Goal: Task Accomplishment & Management: Use online tool/utility

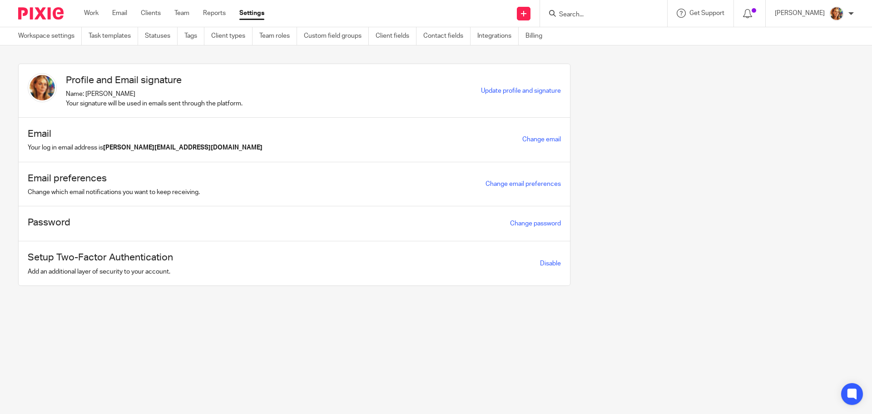
click at [171, 12] on ul "Work Email Clients Team Reports Settings" at bounding box center [181, 13] width 194 height 9
click at [158, 15] on link "Clients" at bounding box center [151, 13] width 20 height 9
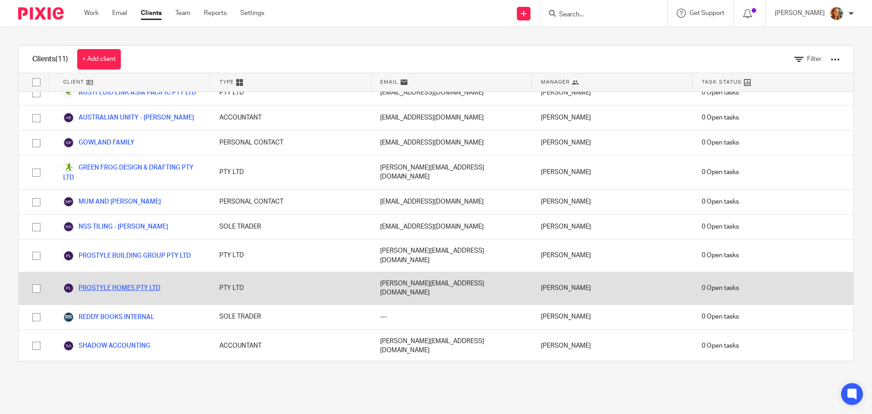
scroll to position [15, 0]
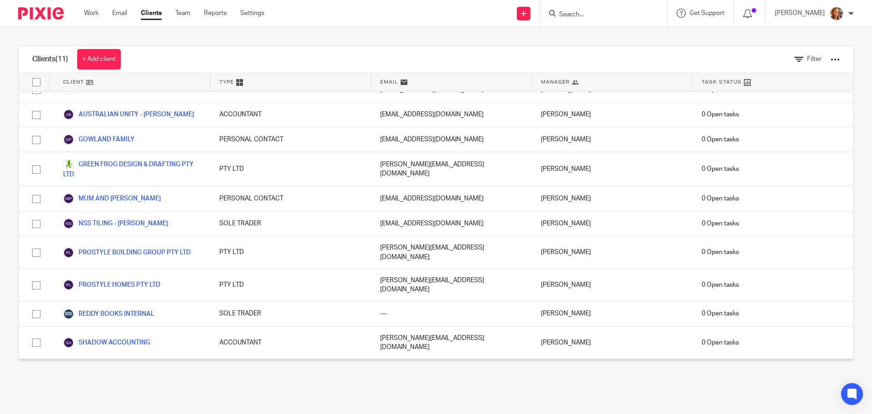
click at [106, 365] on link "STEPS DANCE COMPANY" at bounding box center [108, 370] width 91 height 11
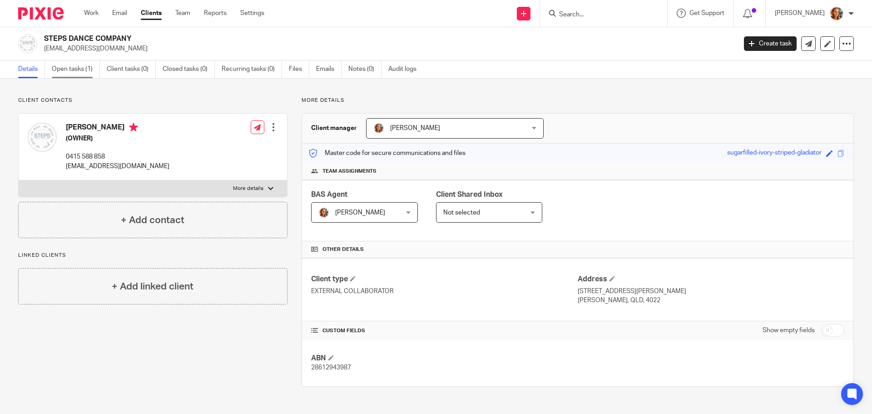
click at [72, 67] on link "Open tasks (1)" at bounding box center [76, 69] width 48 height 18
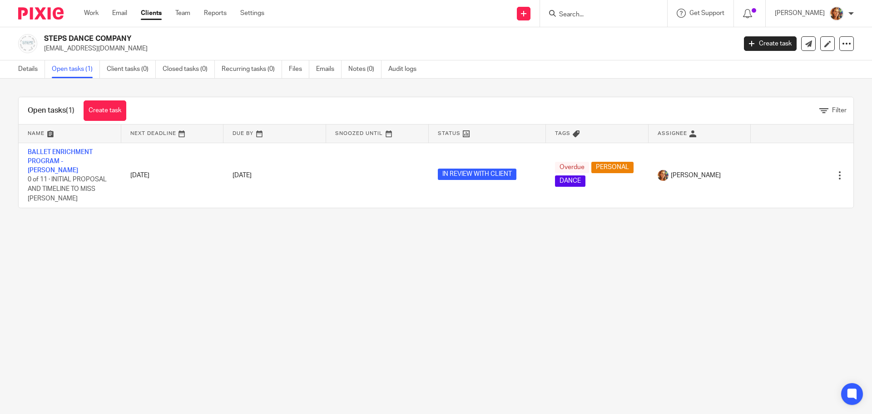
click at [162, 14] on link "Clients" at bounding box center [151, 13] width 21 height 9
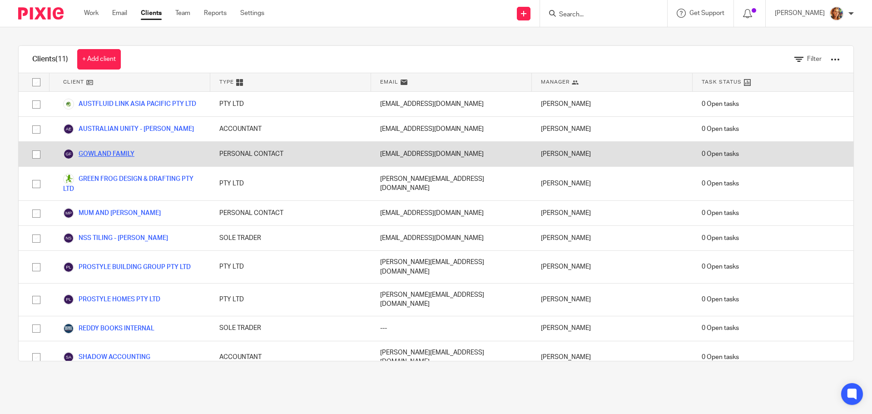
click at [124, 157] on link "GOWLAND FAMILY" at bounding box center [98, 153] width 71 height 11
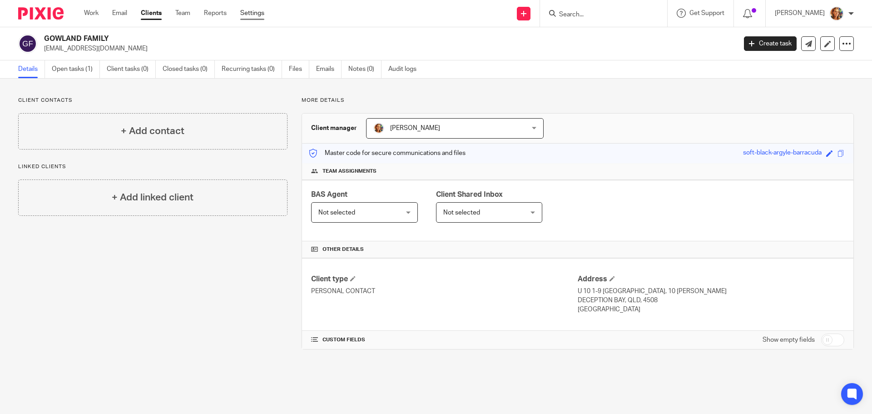
click at [253, 15] on link "Settings" at bounding box center [252, 13] width 24 height 9
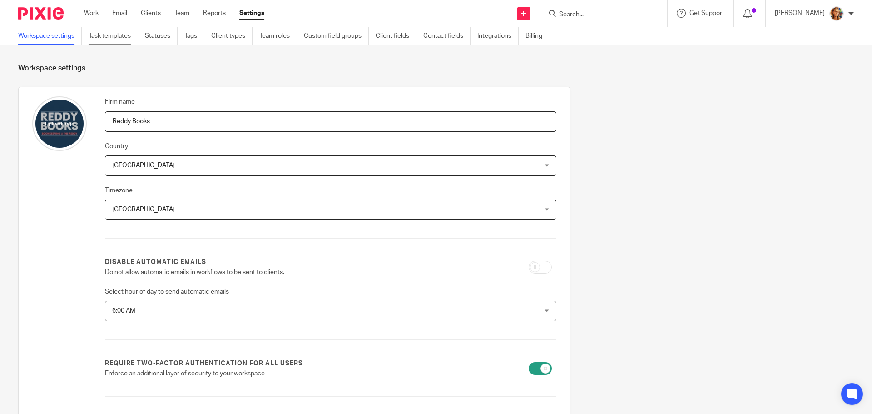
click at [118, 32] on link "Task templates" at bounding box center [113, 36] width 49 height 18
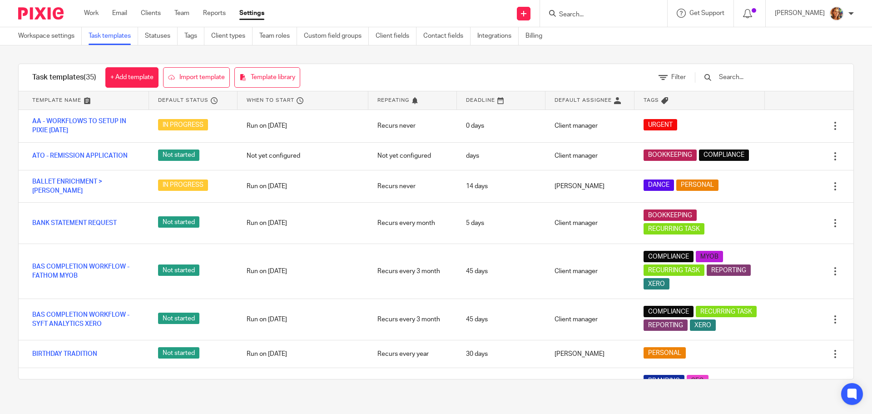
click at [112, 40] on link "Task templates" at bounding box center [113, 36] width 49 height 18
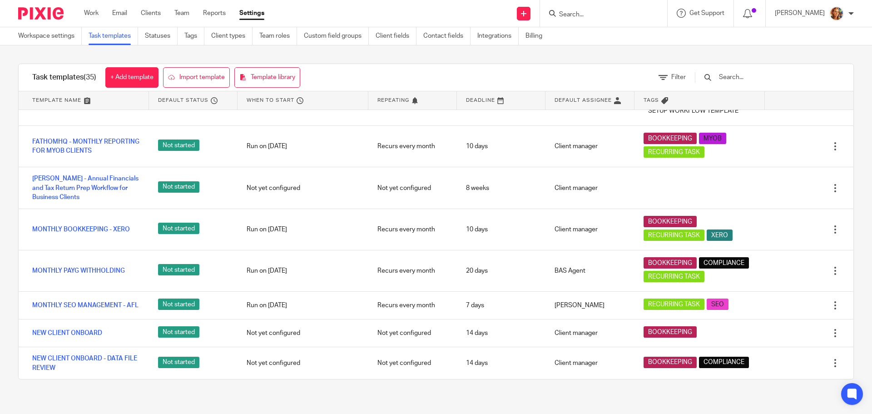
scroll to position [590, 0]
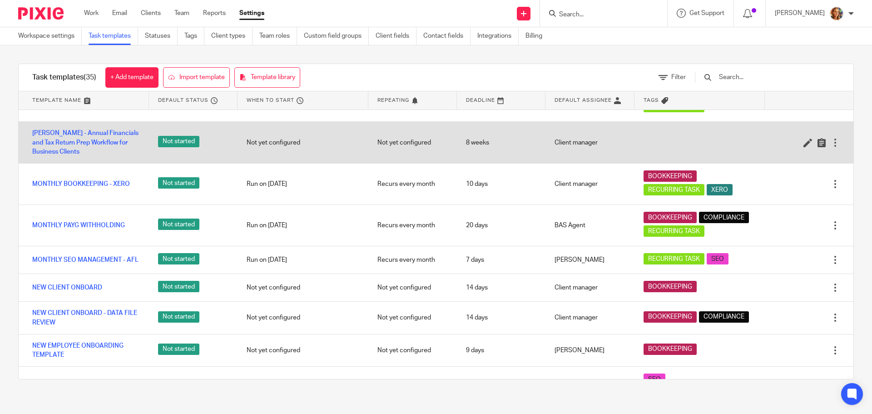
click at [830, 147] on div at bounding box center [834, 142] width 9 height 9
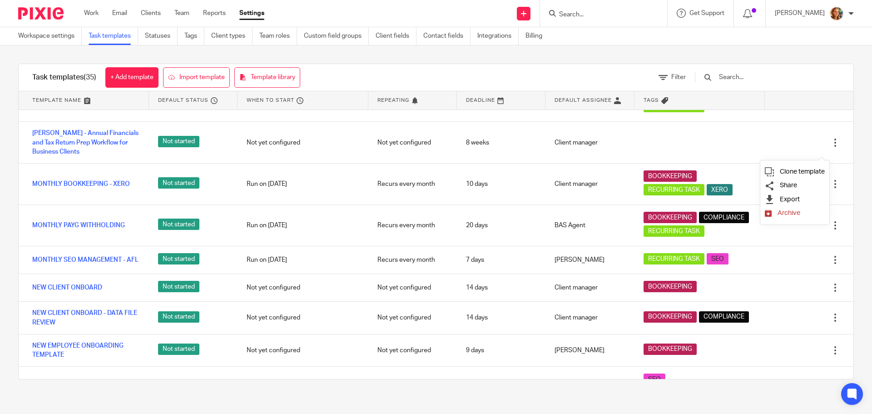
click at [798, 213] on span "Archive" at bounding box center [788, 212] width 23 height 7
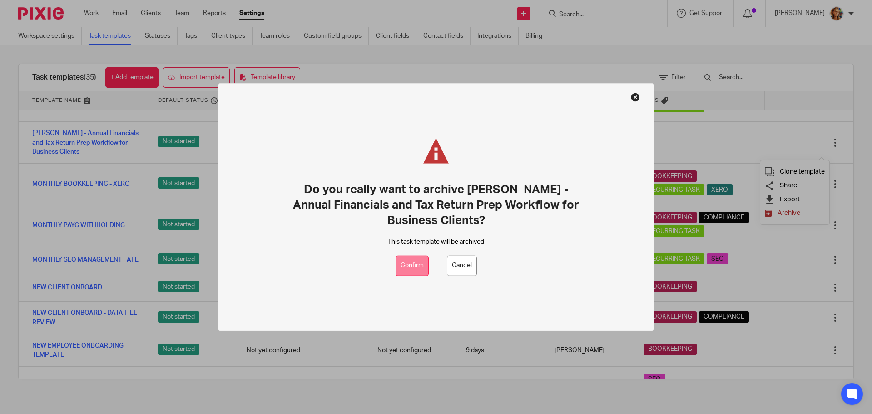
click at [407, 269] on button "Confirm" at bounding box center [411, 266] width 33 height 20
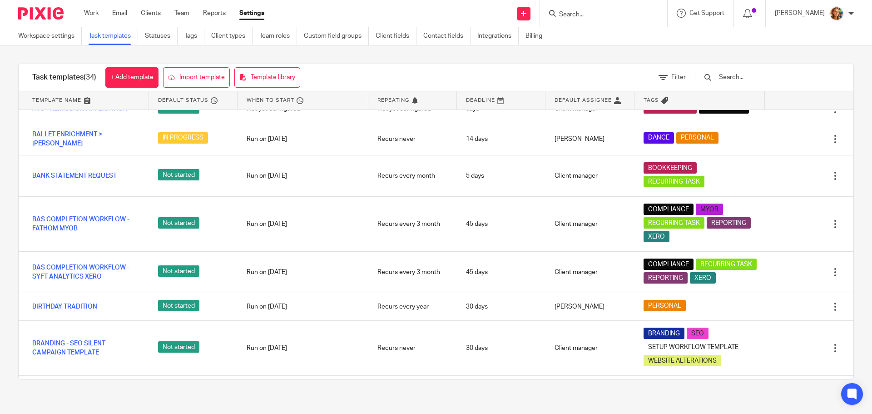
scroll to position [0, 0]
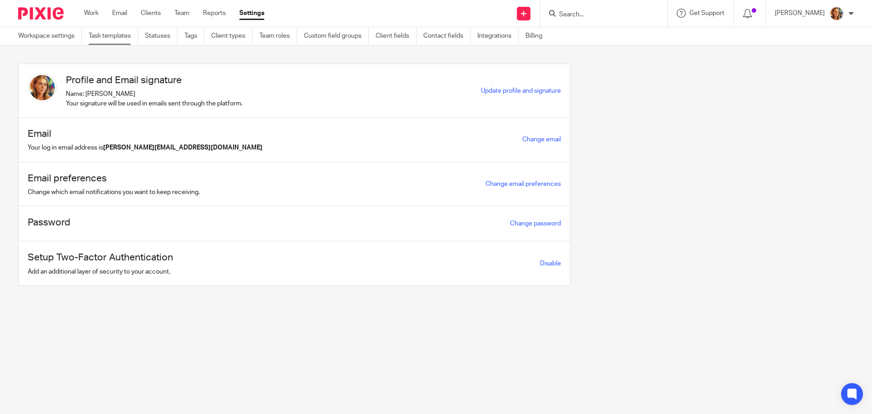
click at [117, 32] on link "Task templates" at bounding box center [113, 36] width 49 height 18
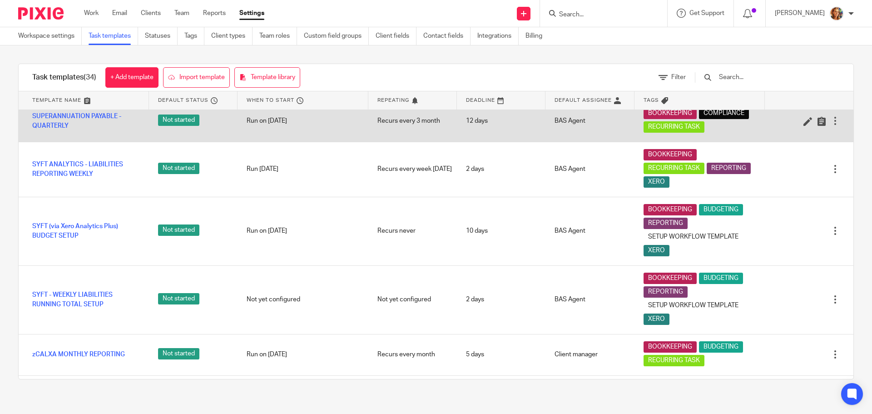
scroll to position [908, 0]
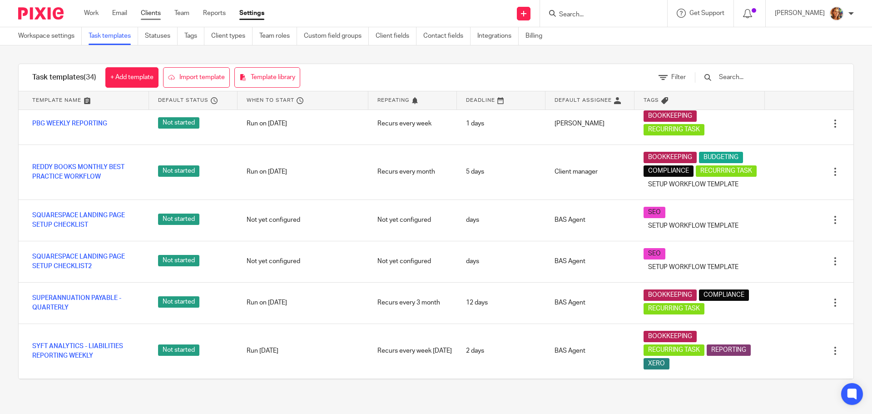
click at [156, 12] on link "Clients" at bounding box center [151, 13] width 20 height 9
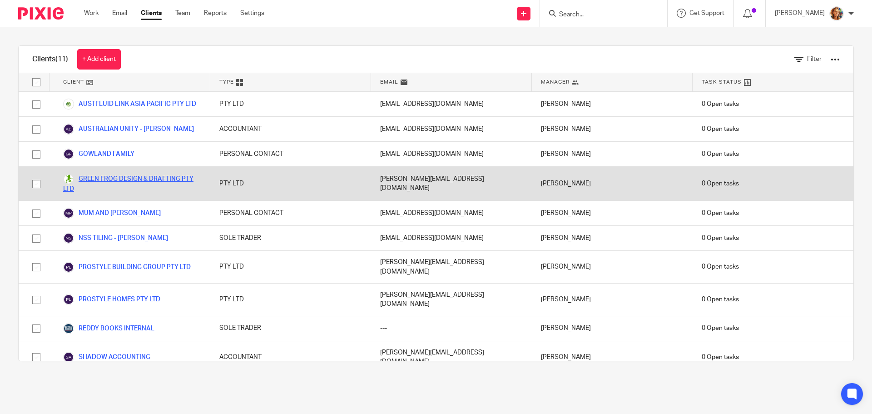
click at [168, 178] on link "GREEN FROG DESIGN & DRAFTING PTY LTD" at bounding box center [132, 183] width 138 height 20
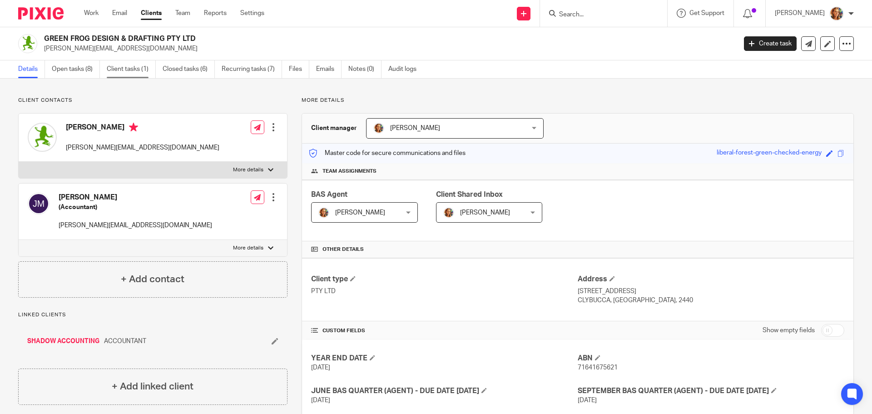
click at [141, 71] on link "Client tasks (1)" at bounding box center [131, 69] width 49 height 18
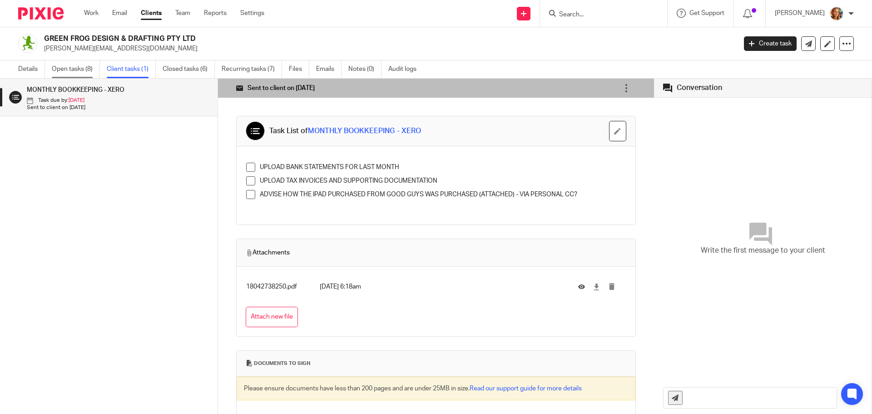
click at [74, 69] on link "Open tasks (8)" at bounding box center [76, 69] width 48 height 18
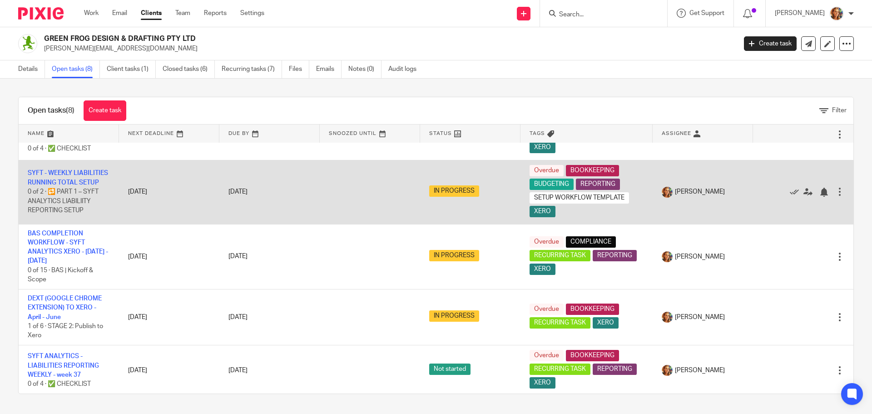
scroll to position [174, 0]
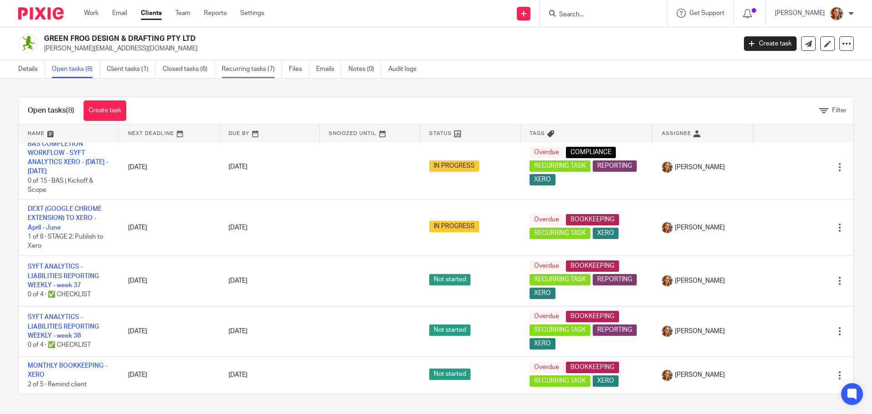
click at [231, 70] on link "Recurring tasks (7)" at bounding box center [252, 69] width 60 height 18
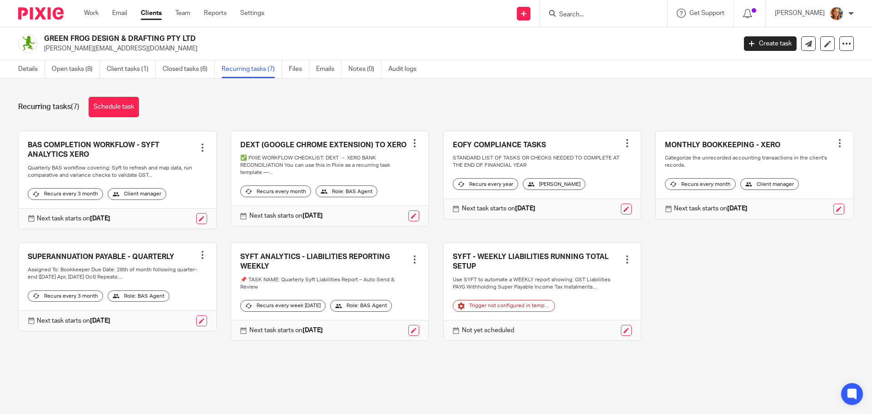
click at [198, 259] on div at bounding box center [202, 254] width 9 height 9
click at [157, 281] on link "Create task" at bounding box center [165, 282] width 73 height 13
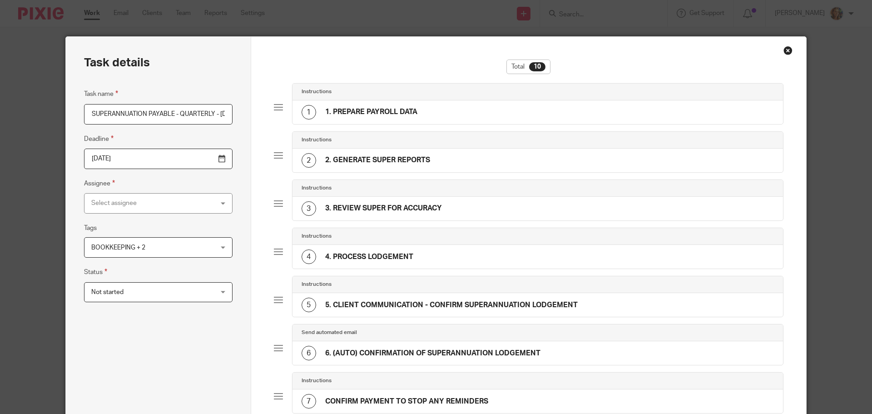
scroll to position [0, 61]
drag, startPoint x: 154, startPoint y: 115, endPoint x: 230, endPoint y: 109, distance: 75.6
click at [230, 109] on div "Task details Task name SUPERANNUATION PAYABLE - QUARTERLY - [DATE] Deadline [DA…" at bounding box center [158, 351] width 185 height 629
type input "SUPERANNUATION PAYABLE - QUARTERLY - JUNE 25"
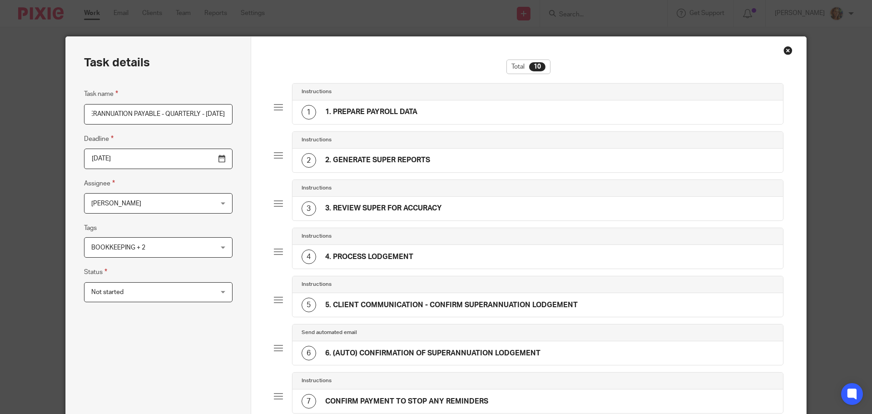
scroll to position [0, 0]
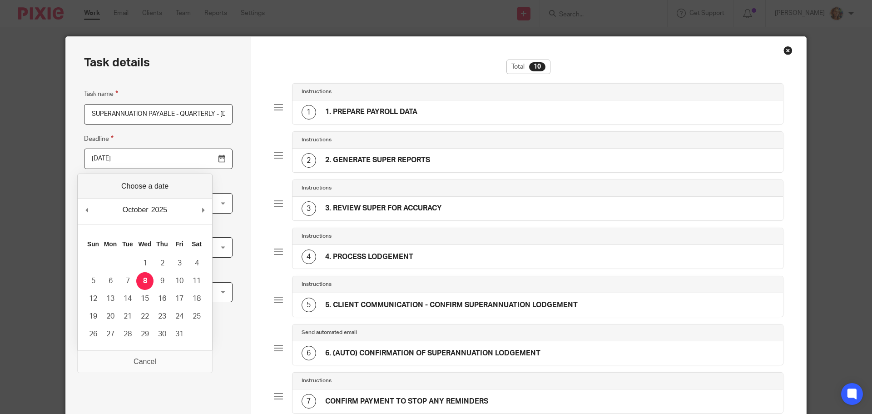
click at [199, 163] on input "2025-10-08" at bounding box center [158, 158] width 148 height 20
type input "2025-07-31"
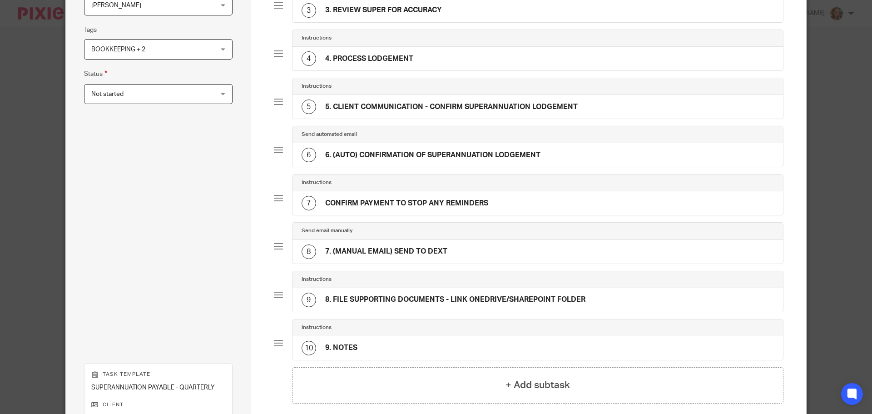
scroll to position [289, 0]
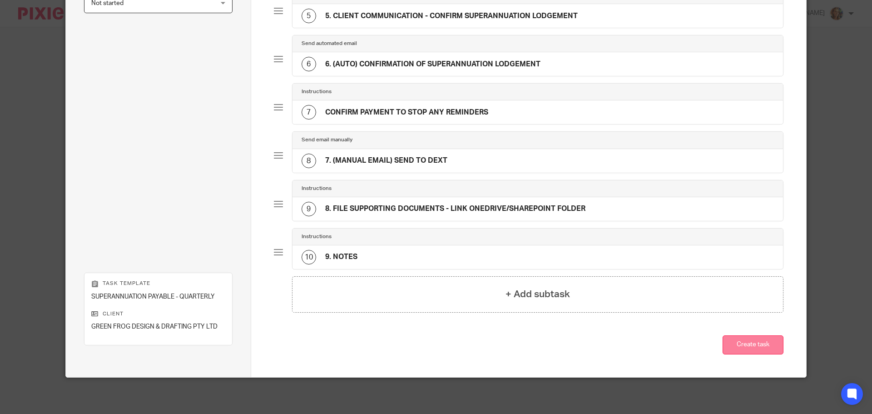
click at [746, 352] on button "Create task" at bounding box center [752, 345] width 61 height 20
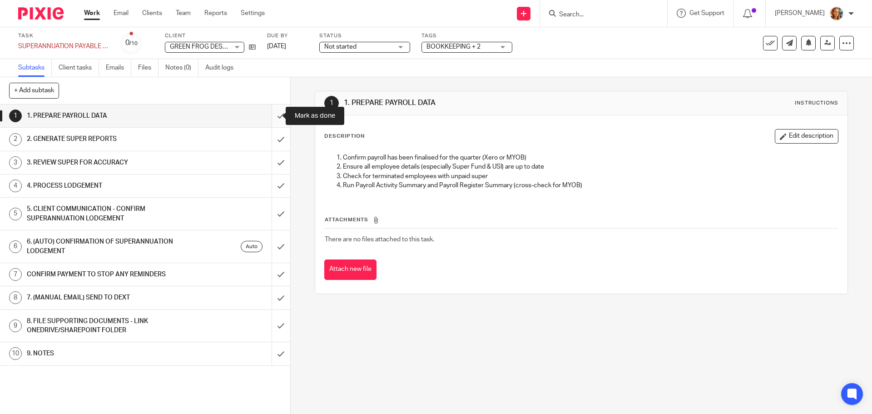
click at [269, 114] on input "submit" at bounding box center [145, 115] width 290 height 23
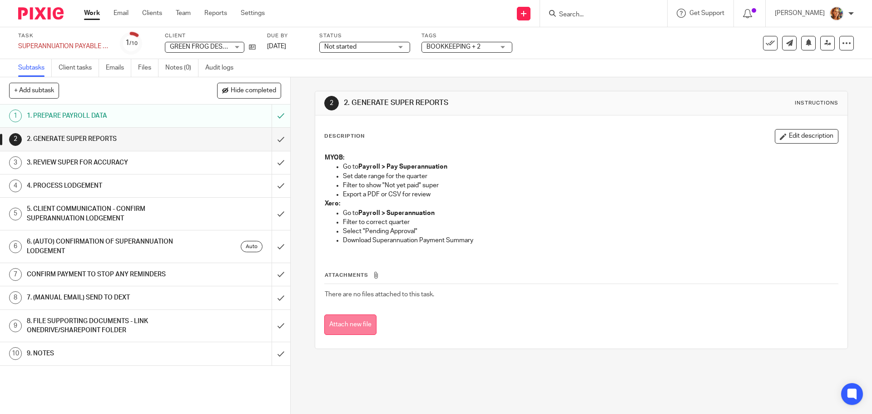
click at [355, 323] on button "Attach new file" at bounding box center [350, 324] width 52 height 20
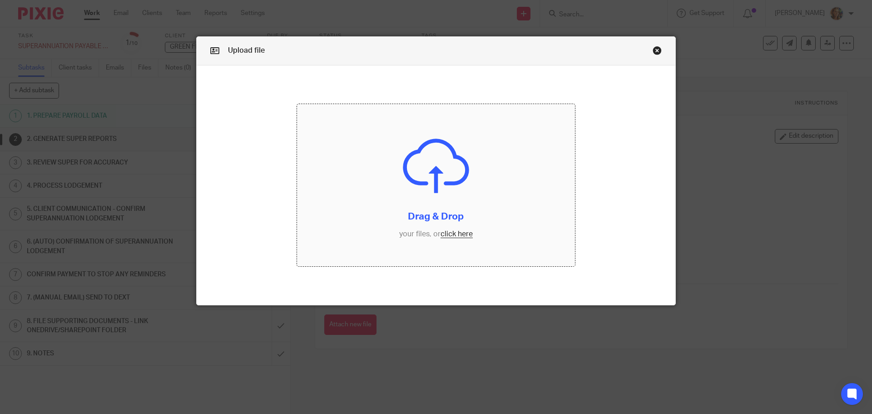
click at [465, 145] on input "file" at bounding box center [436, 185] width 278 height 163
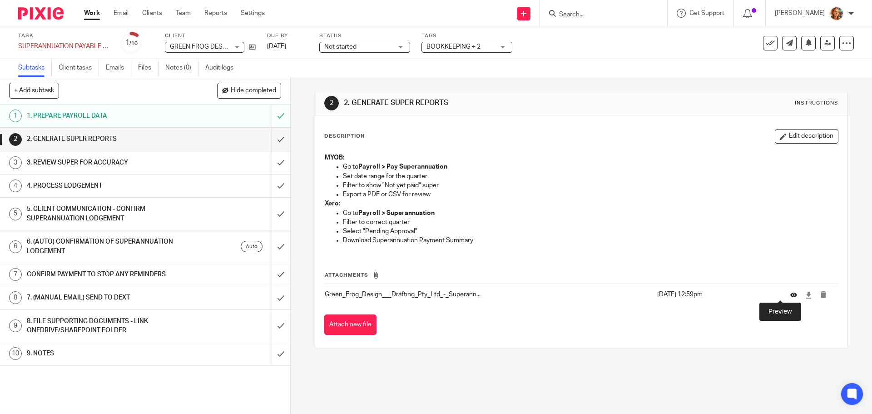
click at [790, 296] on icon at bounding box center [793, 294] width 7 height 7
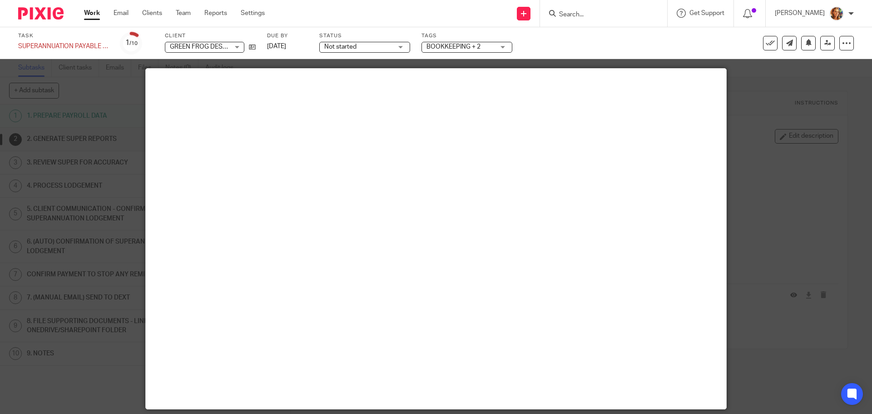
click at [812, 163] on div at bounding box center [436, 207] width 872 height 414
click at [780, 168] on div at bounding box center [436, 207] width 872 height 414
click at [755, 258] on div at bounding box center [436, 207] width 872 height 414
click at [748, 287] on div at bounding box center [436, 207] width 872 height 414
click at [749, 221] on div at bounding box center [436, 207] width 872 height 414
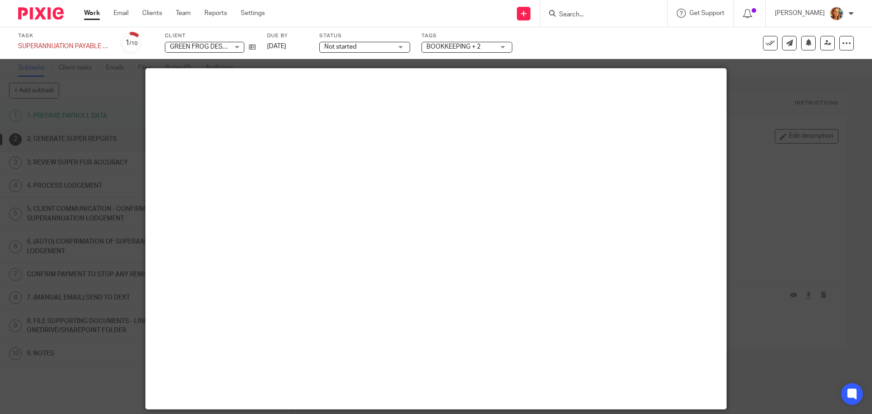
click at [90, 63] on div at bounding box center [436, 207] width 872 height 414
click at [132, 39] on div "1 /10" at bounding box center [131, 43] width 12 height 10
click at [89, 10] on link "Work" at bounding box center [92, 13] width 16 height 9
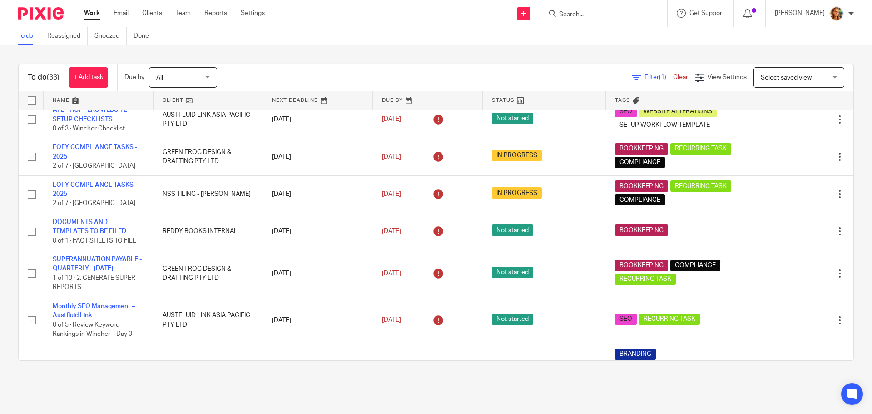
scroll to position [91, 0]
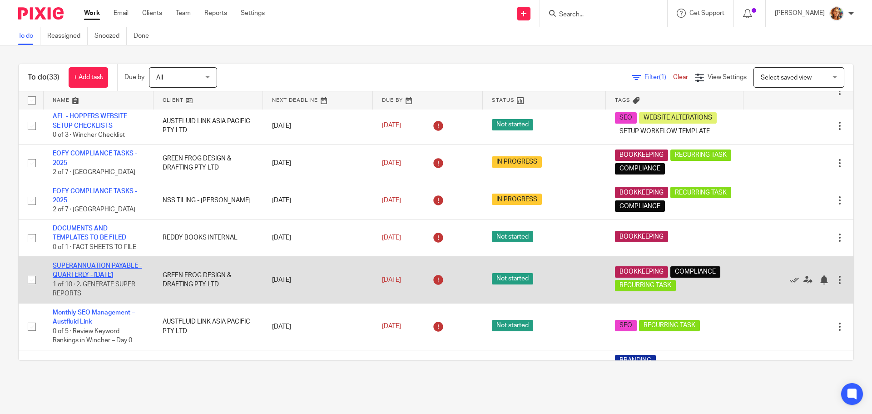
click at [107, 267] on link "SUPERANNUATION PAYABLE - QUARTERLY - [DATE]" at bounding box center [97, 269] width 89 height 15
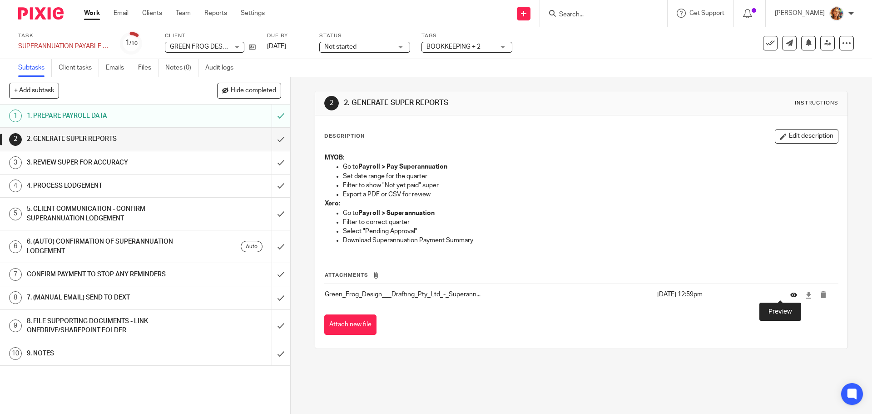
click at [790, 296] on icon at bounding box center [793, 294] width 7 height 7
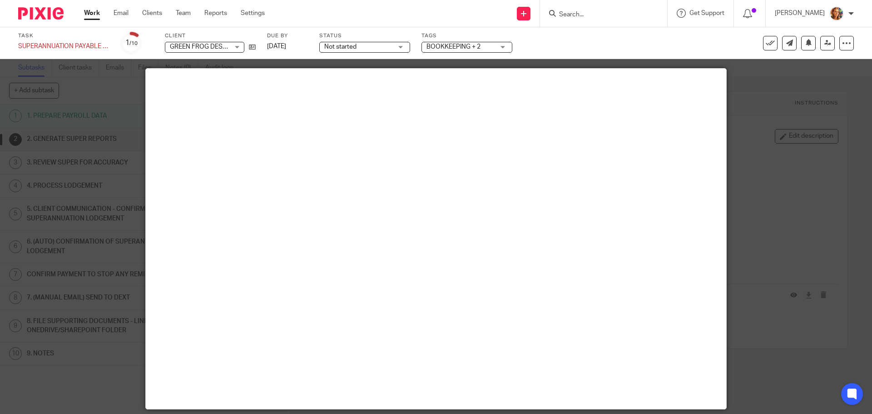
click at [829, 173] on div at bounding box center [436, 207] width 872 height 414
click at [571, 36] on div "Task SUPERANNUATION PAYABLE - QUARTERLY - [DATE] Save SUPERANNUATION PAYABLE - …" at bounding box center [366, 43] width 696 height 22
click at [94, 14] on link "Work" at bounding box center [92, 13] width 16 height 9
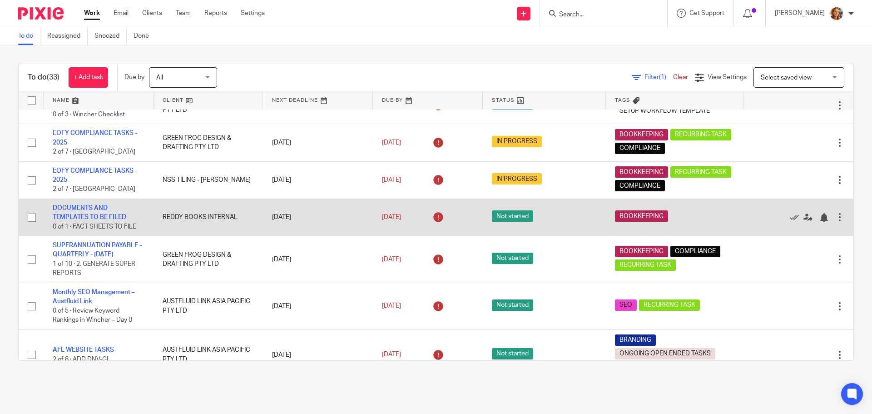
scroll to position [136, 0]
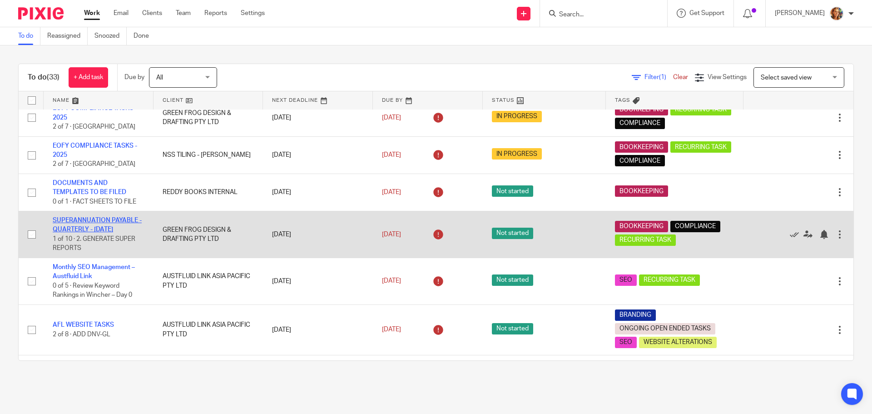
click at [71, 217] on link "SUPERANNUATION PAYABLE - QUARTERLY - [DATE]" at bounding box center [97, 224] width 89 height 15
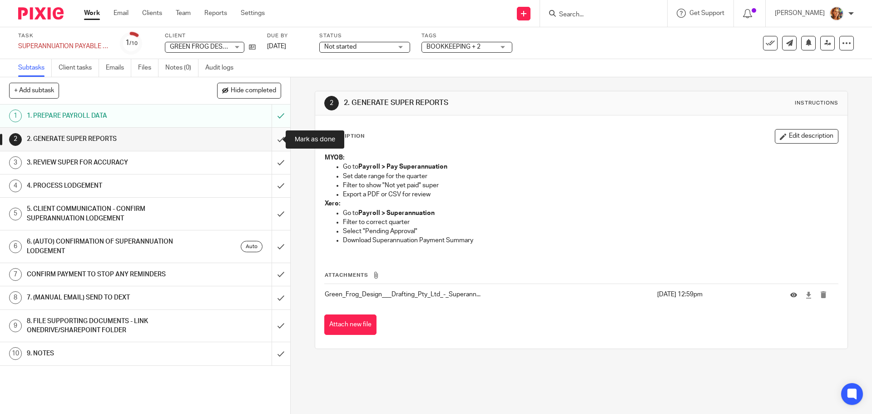
click at [272, 140] on input "submit" at bounding box center [145, 139] width 290 height 23
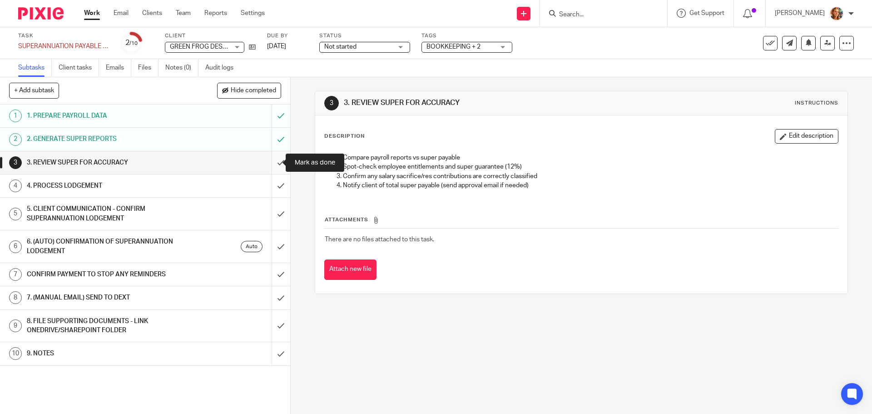
click at [271, 158] on input "submit" at bounding box center [145, 162] width 290 height 23
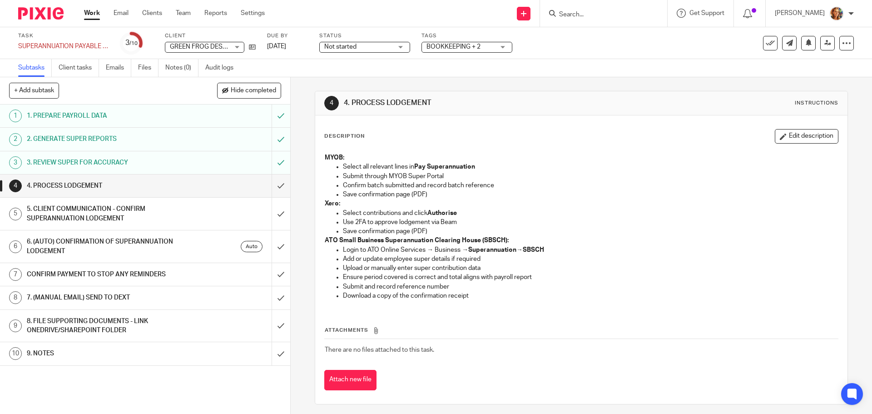
click at [151, 206] on h1 "5. CLIENT COMMUNICATION - CONFIRM SUPERANNUATION LODGEMENT" at bounding box center [105, 213] width 157 height 23
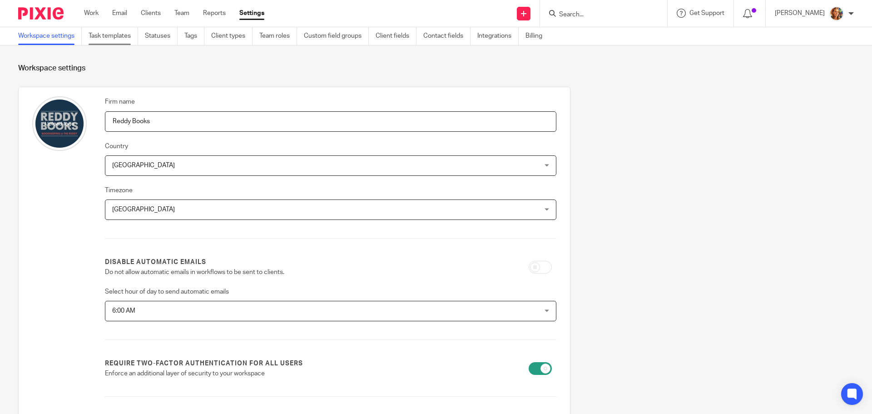
click at [101, 35] on link "Task templates" at bounding box center [113, 36] width 49 height 18
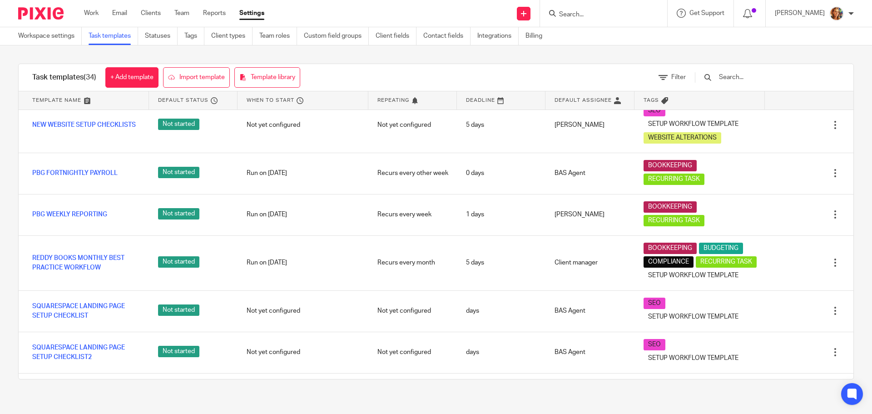
scroll to position [999, 0]
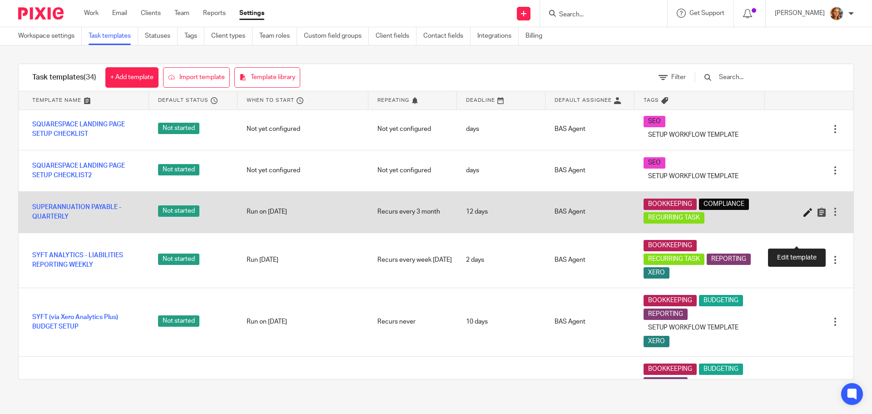
click at [803, 217] on icon at bounding box center [807, 211] width 9 height 9
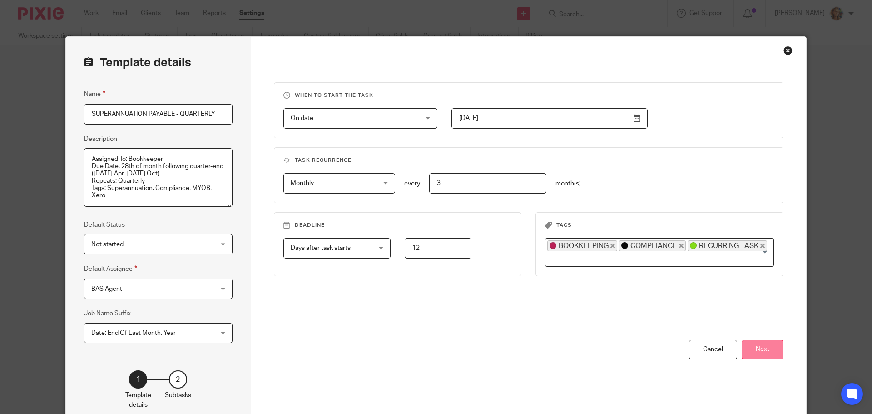
click at [763, 354] on button "Next" at bounding box center [762, 350] width 42 height 20
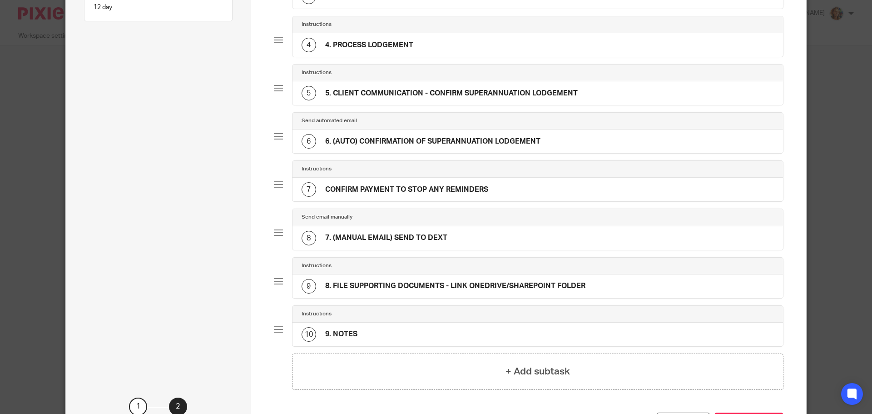
scroll to position [62, 0]
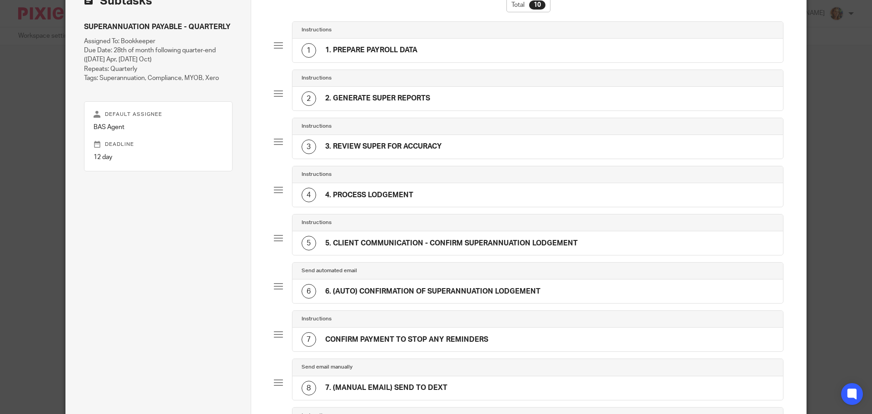
drag, startPoint x: 379, startPoint y: 242, endPoint x: 378, endPoint y: 206, distance: 35.4
click at [378, 204] on div "Instructions 1 1. PREPARE PAYROLL DATA Instructions 2 2. GENERATE SUPER REPORTS…" at bounding box center [529, 262] width 510 height 482
click at [251, 247] on div "Total 10 Instructions 1 1. PREPARE PAYROLL DATA Instructions 2 2. GENERATE SUPE…" at bounding box center [528, 289] width 555 height 629
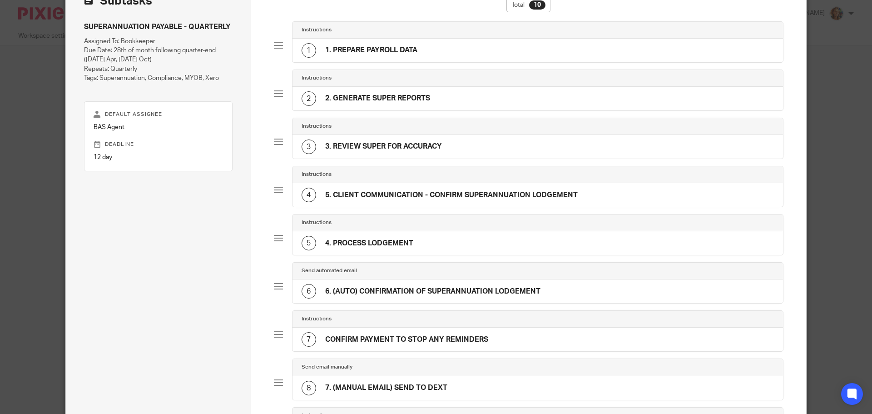
click at [483, 188] on div "4 5. CLIENT COMMUNICATION - CONFIRM SUPERANNUATION LODGEMENT" at bounding box center [439, 195] width 276 height 15
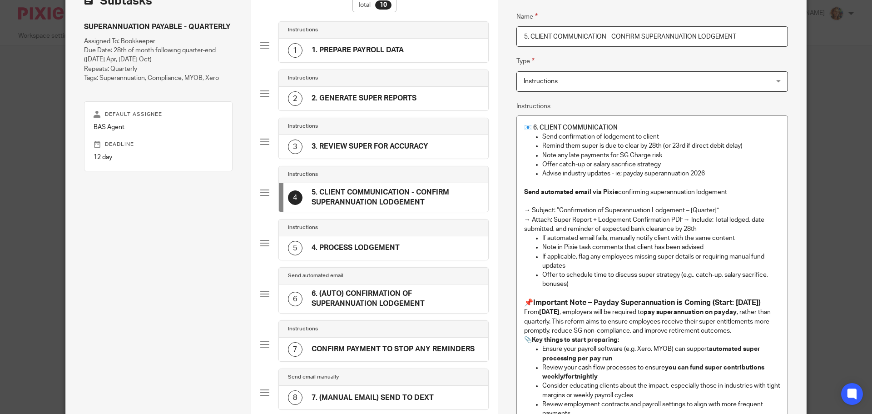
scroll to position [153, 0]
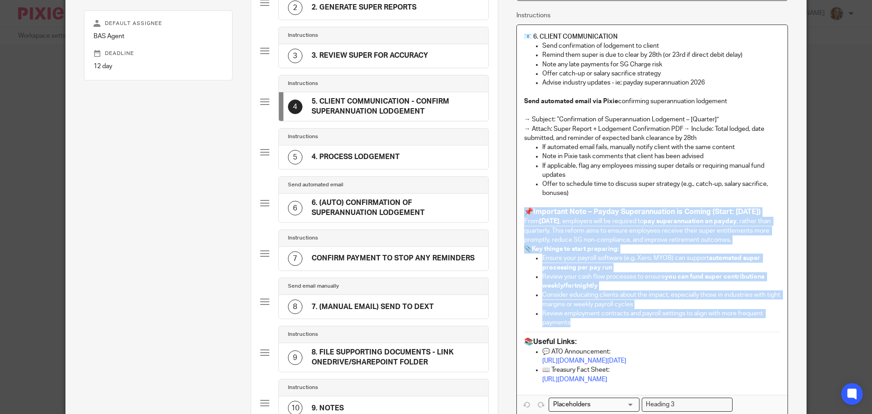
drag, startPoint x: 523, startPoint y: 210, endPoint x: 653, endPoint y: 321, distance: 170.7
click at [653, 321] on div "📧 6. CLIENT COMMUNICATION Send confirmation of lodgement to client Remind them …" at bounding box center [652, 210] width 271 height 370
drag, startPoint x: 760, startPoint y: 391, endPoint x: 519, endPoint y: 211, distance: 301.4
click at [519, 211] on div "📧 6. CLIENT COMMUNICATION Send confirmation of lodgement to client Remind them …" at bounding box center [652, 210] width 271 height 370
copy div "📌 Important Note – Payday Superannuation is Coming (Start: 1 July 2026) From 1 …"
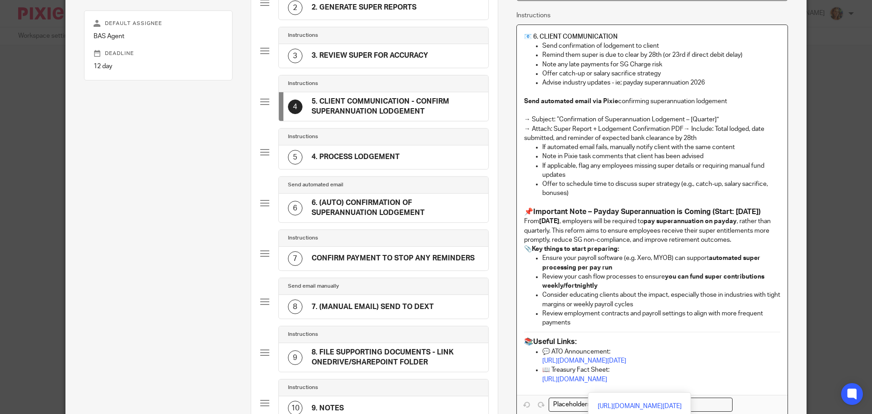
click at [233, 107] on div "Subtasks SUPERANNUATION PAYABLE - QUARTERLY Assigned To: Bookkeeper Due Date: 2…" at bounding box center [158, 208] width 185 height 649
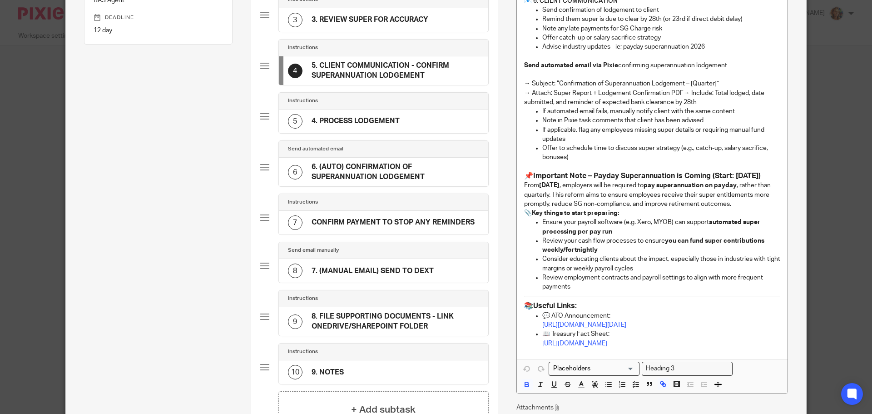
scroll to position [318, 0]
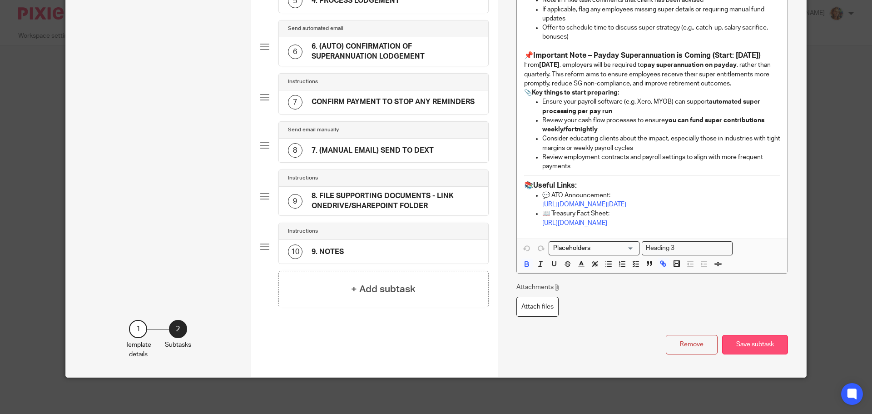
click at [767, 349] on button "Save subtask" at bounding box center [755, 345] width 66 height 20
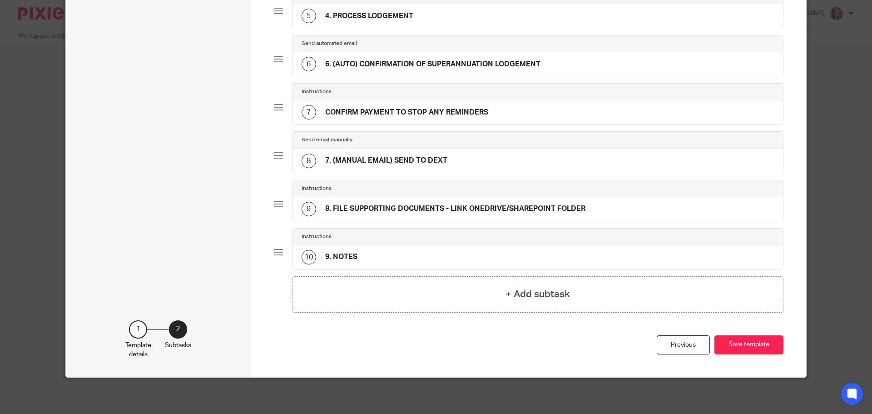
scroll to position [289, 0]
click at [744, 341] on button "Save template" at bounding box center [748, 345] width 69 height 20
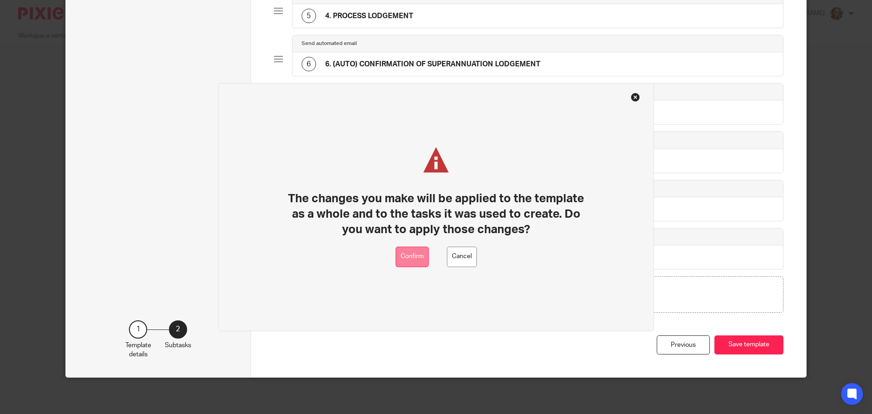
click at [406, 255] on button "Confirm" at bounding box center [411, 256] width 33 height 20
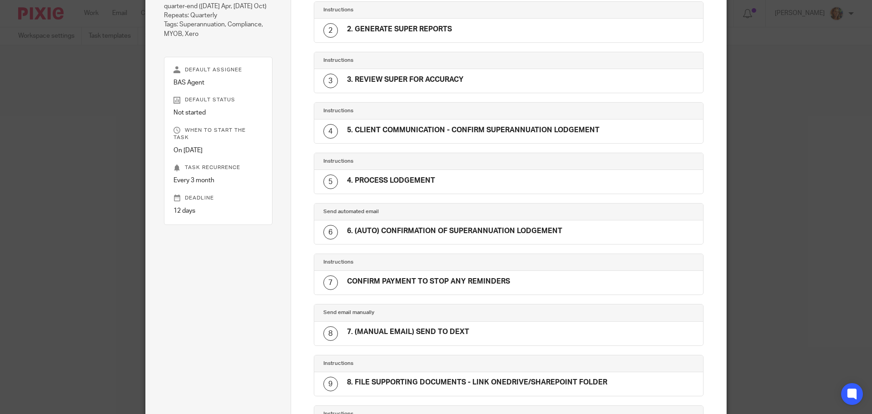
scroll to position [120, 0]
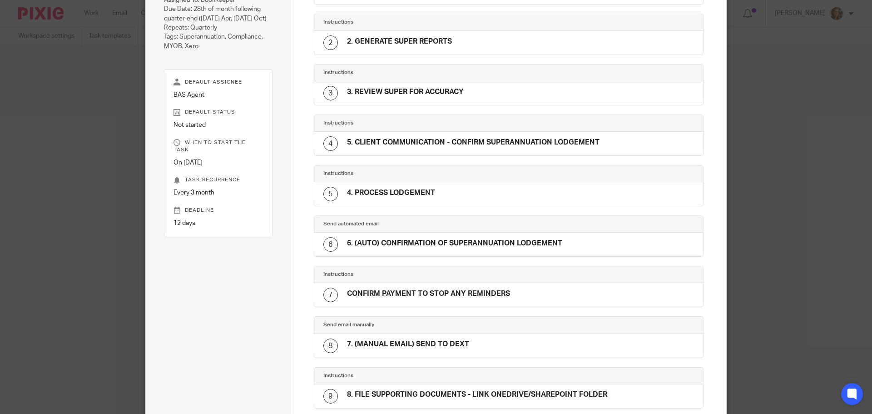
click at [509, 142] on h4 "5. CLIENT COMMUNICATION - CONFIRM SUPERANNUATION LODGEMENT" at bounding box center [473, 143] width 252 height 10
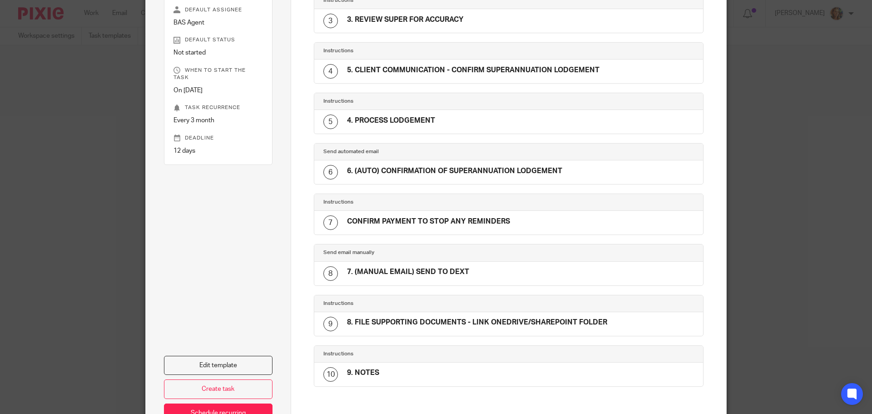
scroll to position [256, 0]
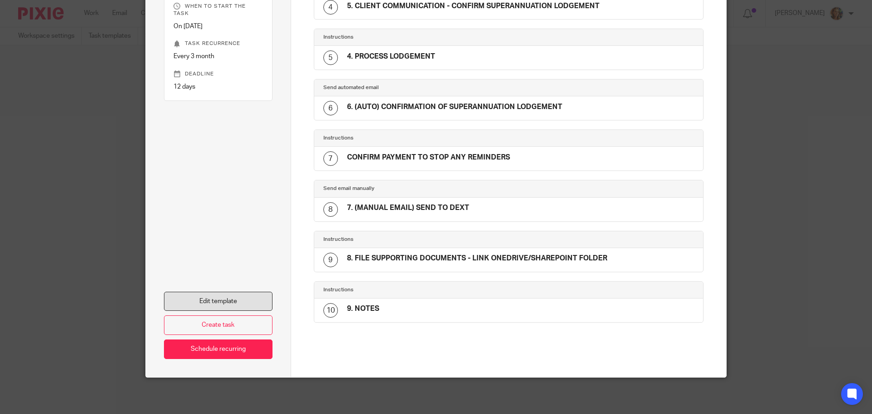
click at [232, 297] on link "Edit template" at bounding box center [218, 301] width 109 height 20
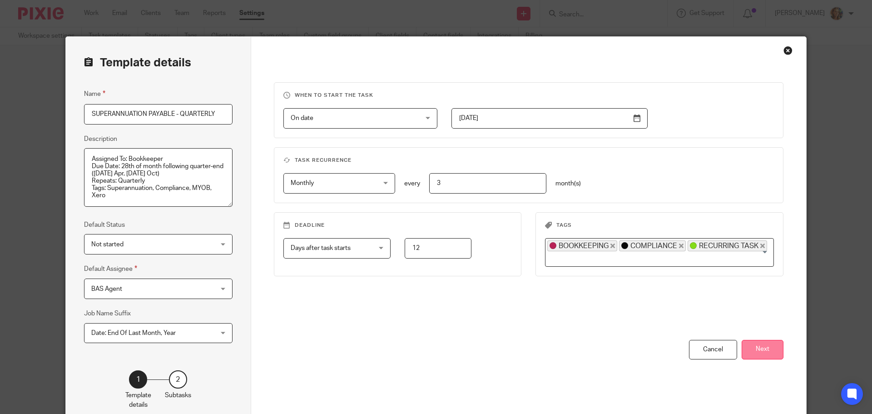
click at [761, 349] on button "Next" at bounding box center [762, 350] width 42 height 20
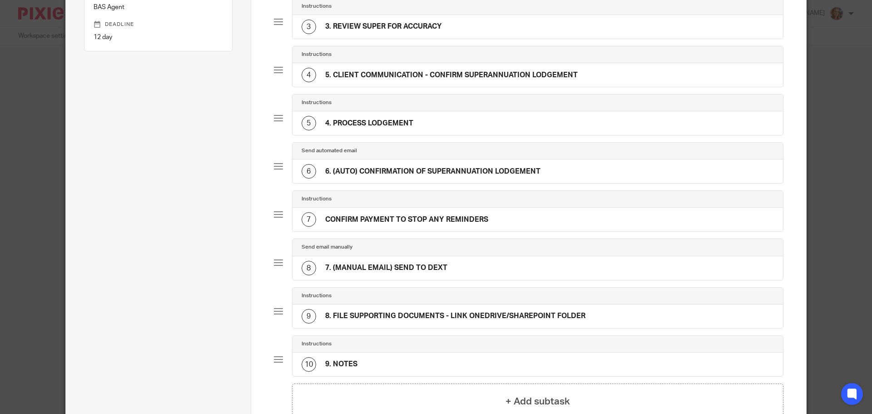
scroll to position [227, 0]
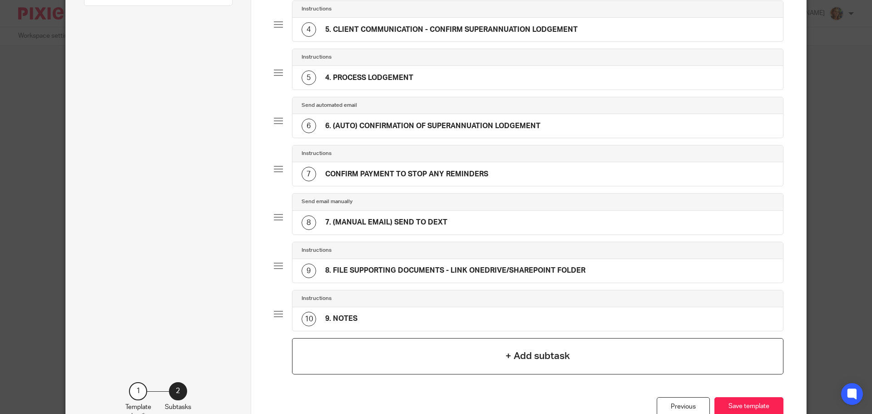
click at [486, 352] on div "+ Add subtask" at bounding box center [538, 356] width 492 height 36
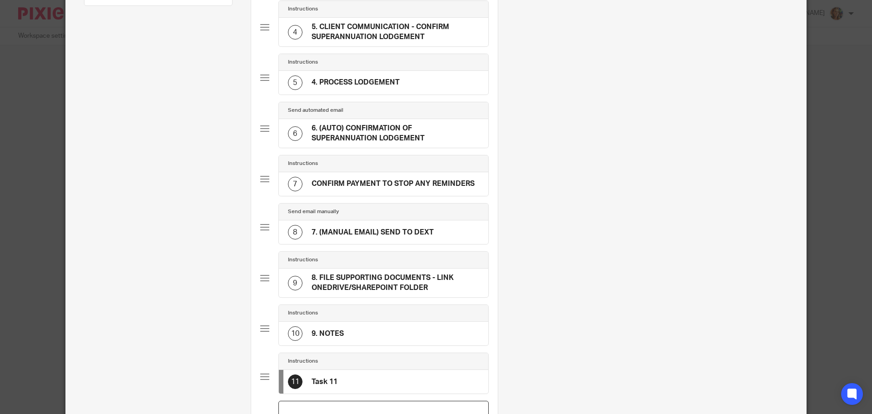
scroll to position [0, 0]
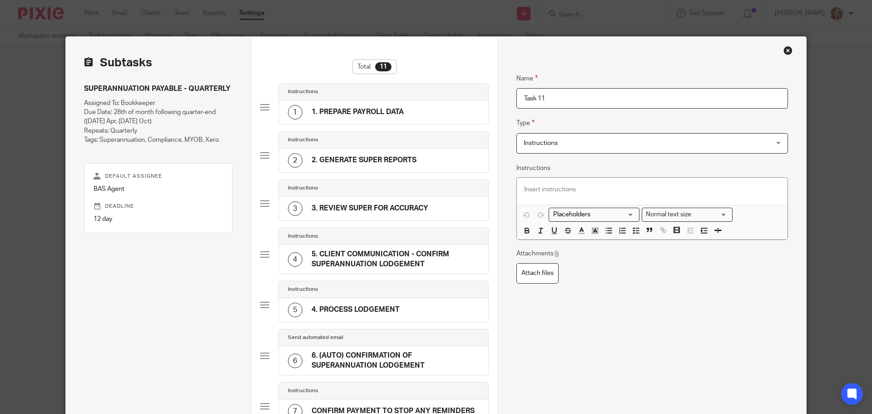
click at [612, 94] on input "Task 11" at bounding box center [652, 98] width 272 height 20
click at [598, 191] on p at bounding box center [652, 189] width 256 height 9
click at [557, 187] on p at bounding box center [652, 189] width 256 height 9
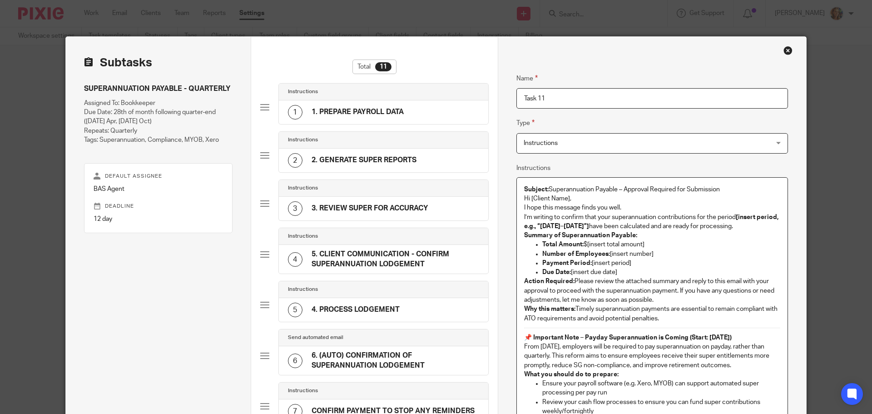
drag, startPoint x: 718, startPoint y: 187, endPoint x: 546, endPoint y: 187, distance: 171.6
click at [546, 187] on p "Subject: Superannuation Payable – Approval Required for Submission" at bounding box center [652, 189] width 256 height 9
click at [663, 143] on span "Instructions" at bounding box center [628, 142] width 211 height 19
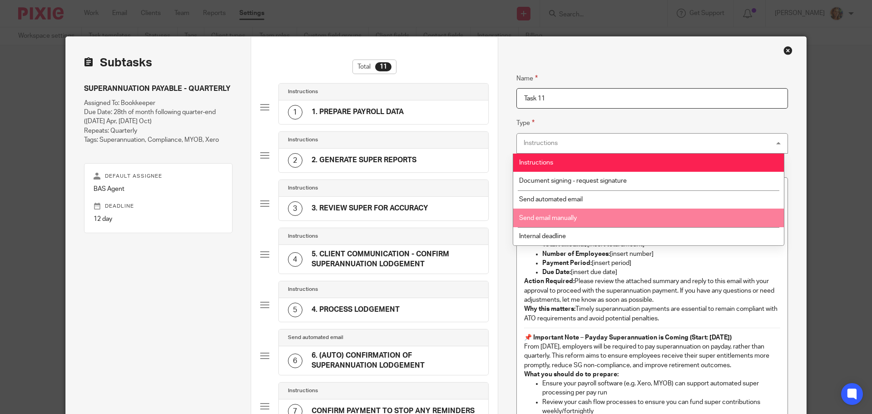
click at [633, 219] on li "Send email manually" at bounding box center [648, 217] width 271 height 19
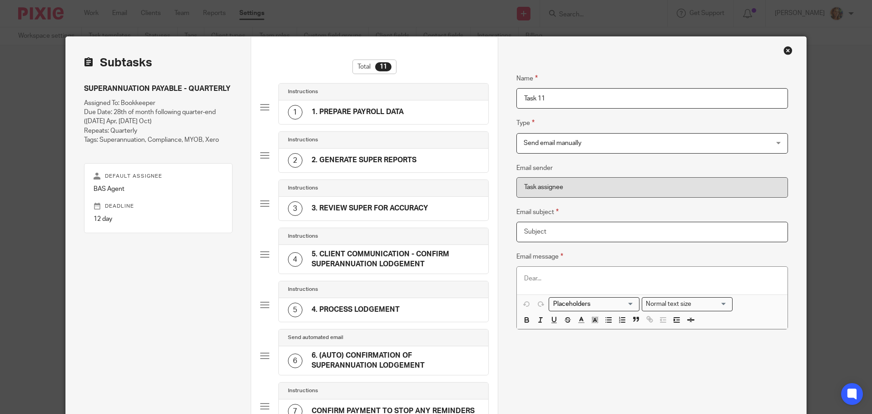
click at [622, 234] on input "Email subject" at bounding box center [652, 232] width 272 height 20
paste input "Superannuation Payable – Approval Required for Submission"
type input "Superannuation Payable – Approval Required for Submission"
click at [660, 275] on p at bounding box center [652, 278] width 256 height 9
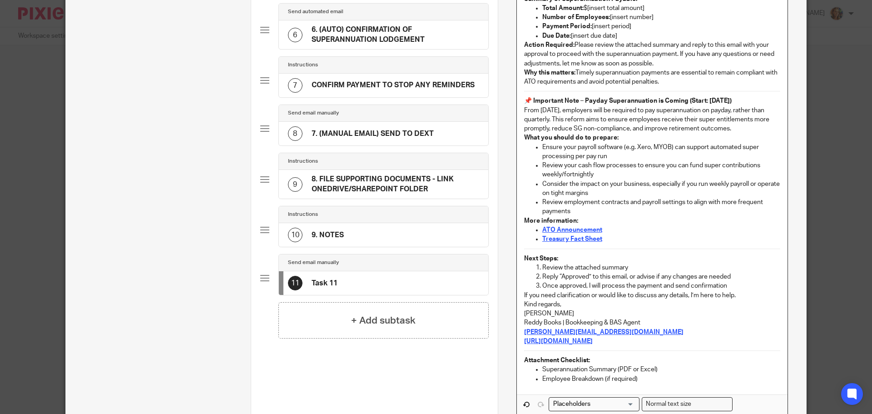
scroll to position [341, 0]
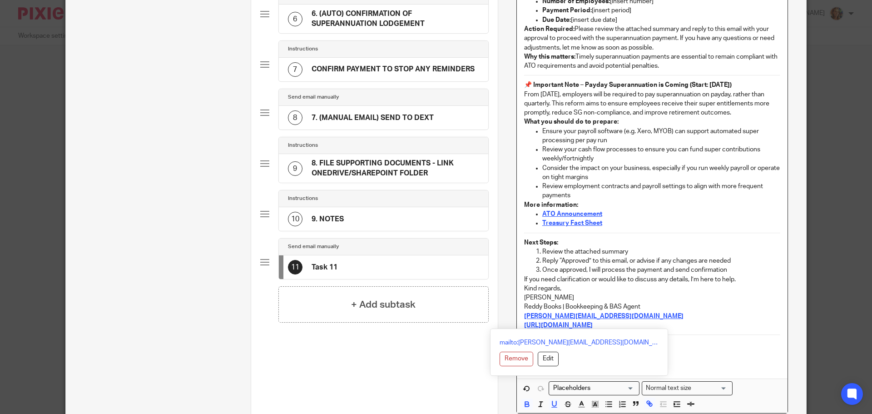
drag, startPoint x: 521, startPoint y: 290, endPoint x: 634, endPoint y: 322, distance: 117.0
click at [634, 322] on p "Kind regards, Gabrielle Reddy Reddy Books | Bookkeeping & BAS Agent gabrielle@r…" at bounding box center [652, 307] width 256 height 46
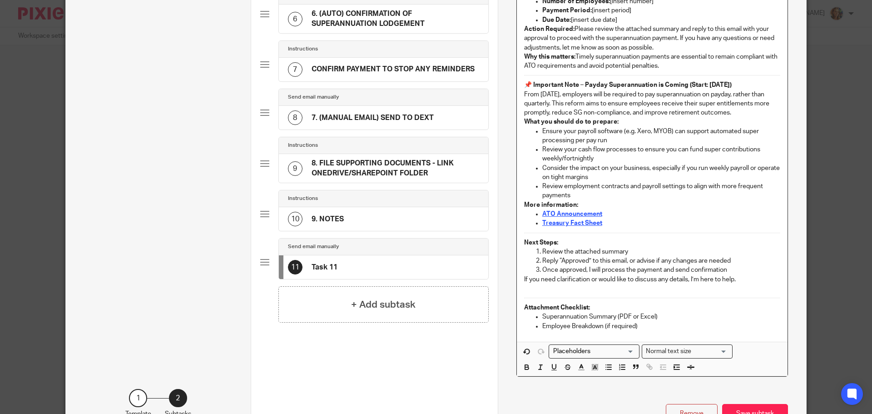
click at [663, 316] on p "Superannuation Summary (PDF or Excel)" at bounding box center [661, 316] width 238 height 9
drag, startPoint x: 653, startPoint y: 331, endPoint x: 526, endPoint y: 318, distance: 127.9
click at [526, 318] on div "Subject: Superannuation Payable – Approval Required for Submission Hi [Client N…" at bounding box center [652, 133] width 271 height 416
click at [677, 325] on p "Employee Breakdown (if required)" at bounding box center [661, 325] width 238 height 9
drag, startPoint x: 640, startPoint y: 328, endPoint x: 538, endPoint y: 334, distance: 102.3
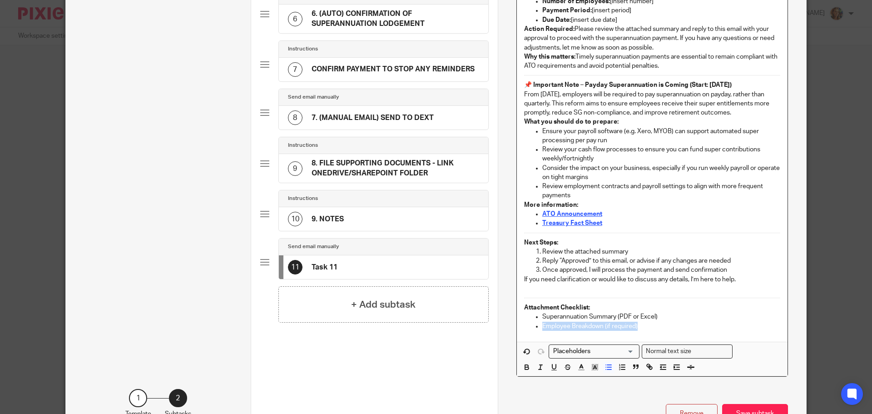
click at [538, 334] on div "Subject: Superannuation Payable – Approval Required for Submission Hi [Client N…" at bounding box center [652, 133] width 271 height 416
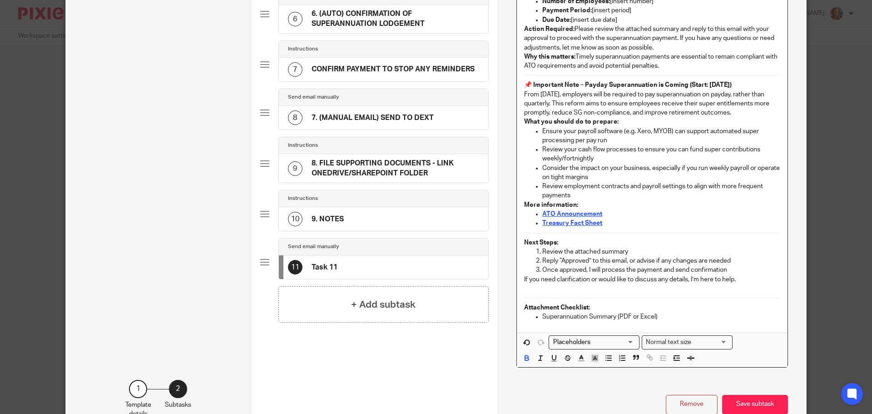
click at [610, 246] on p "Next Steps:" at bounding box center [652, 242] width 256 height 9
click at [610, 266] on p "Once approved, I will process the payment and send confirmation" at bounding box center [661, 269] width 238 height 9
click at [722, 266] on p "Once approved, I will process the payment and send confirmation" at bounding box center [661, 269] width 238 height 9
click at [604, 269] on p "Once approved, I will process the payment and send confirmation" at bounding box center [661, 269] width 238 height 9
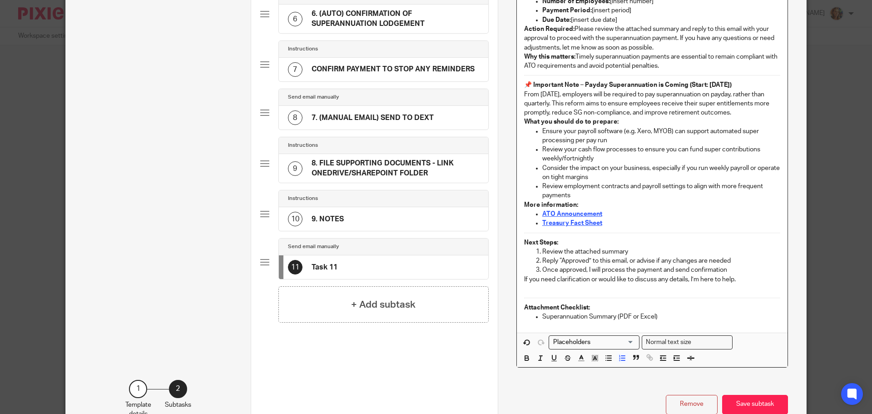
click at [647, 271] on p "Once approved, I will process the payment and send confirmation" at bounding box center [661, 269] width 238 height 9
click at [707, 268] on p "Once approved, I will process the lodgement and send confirmation" at bounding box center [661, 269] width 238 height 9
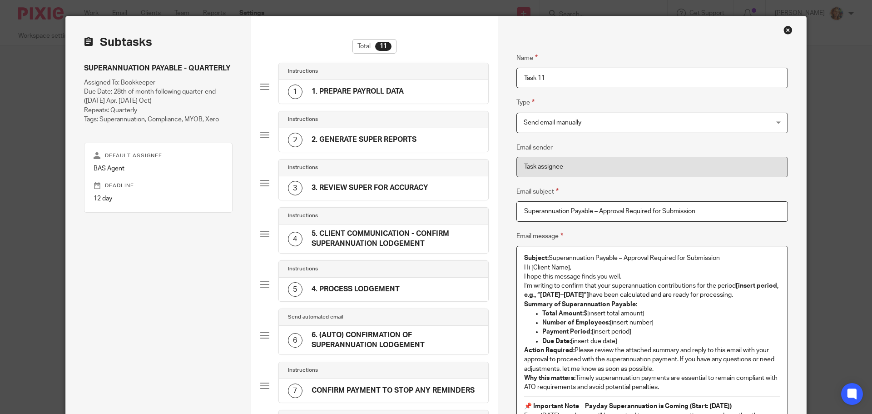
scroll to position [0, 0]
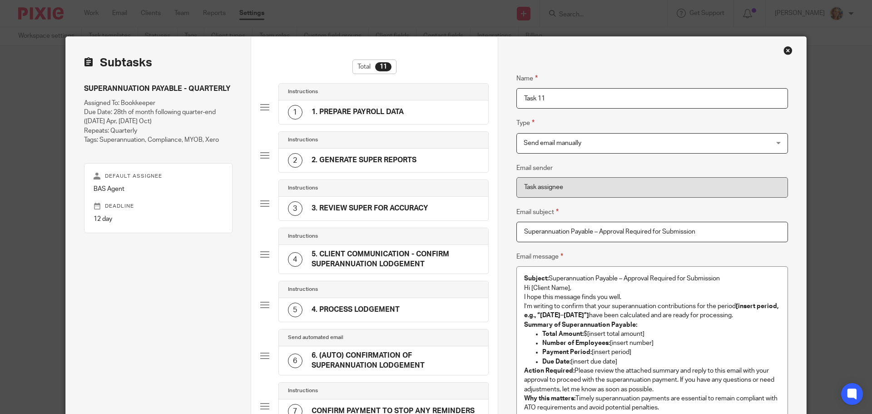
drag, startPoint x: 619, startPoint y: 98, endPoint x: 433, endPoint y: 83, distance: 187.2
click at [433, 83] on div "Subtasks SUPERANNUATION PAYABLE - QUARTERLY Assigned To: Bookkeeper Due Date: 2…" at bounding box center [436, 412] width 740 height 750
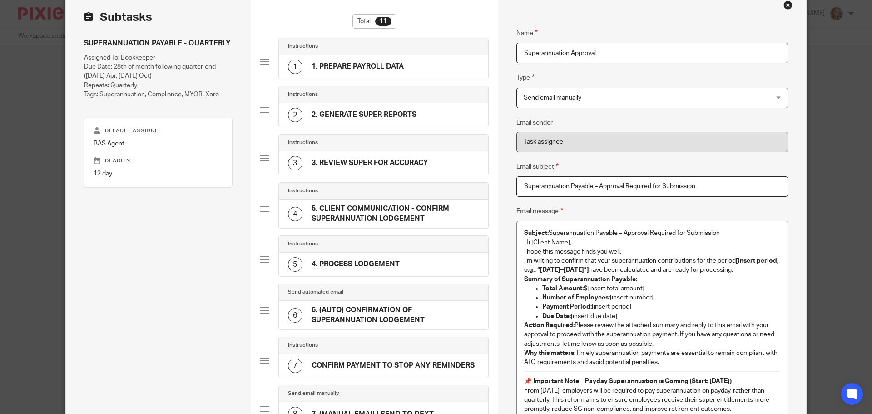
type input "Superannuation Approval"
click at [736, 189] on input "Superannuation Payable – Approval Required for Submission" at bounding box center [652, 186] width 272 height 20
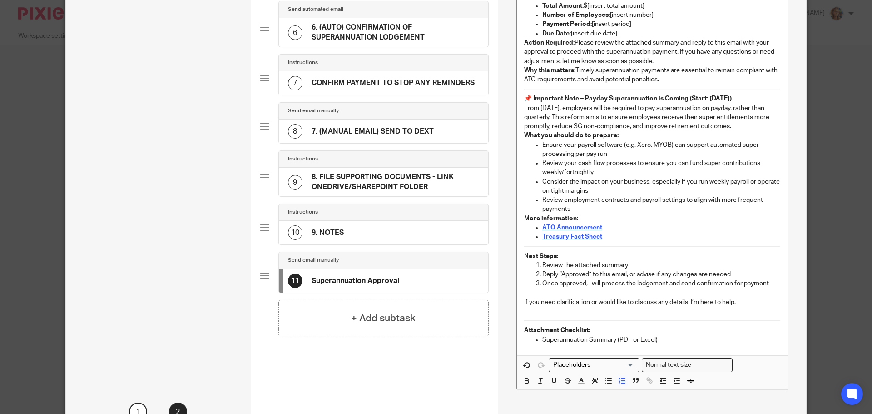
scroll to position [365, 0]
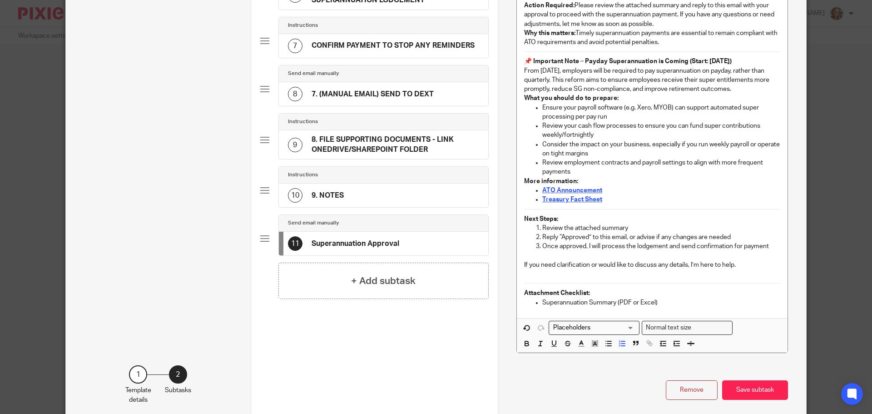
type input "Superannuation Payable – Approval Required for Submission"
click at [570, 329] on input "Search for option" at bounding box center [592, 328] width 84 height 10
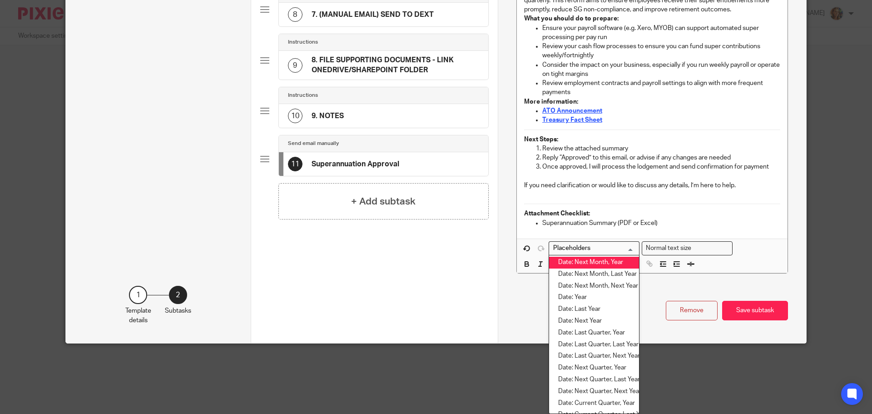
scroll to position [545, 0]
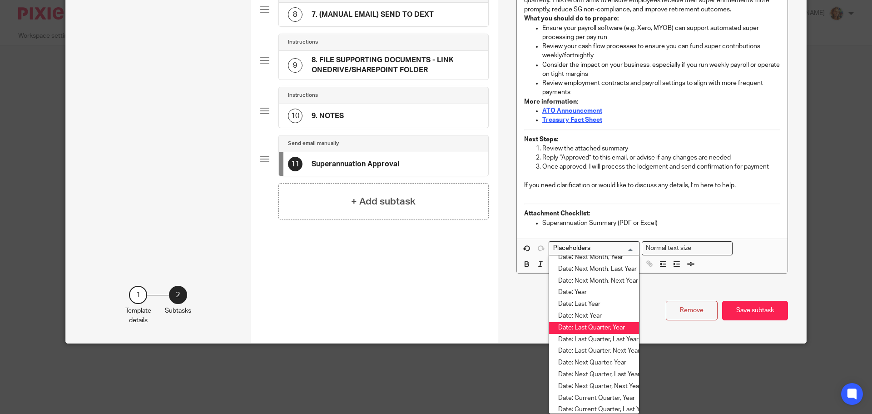
click at [589, 329] on li "Date: Last Quarter, Year" at bounding box center [594, 328] width 90 height 12
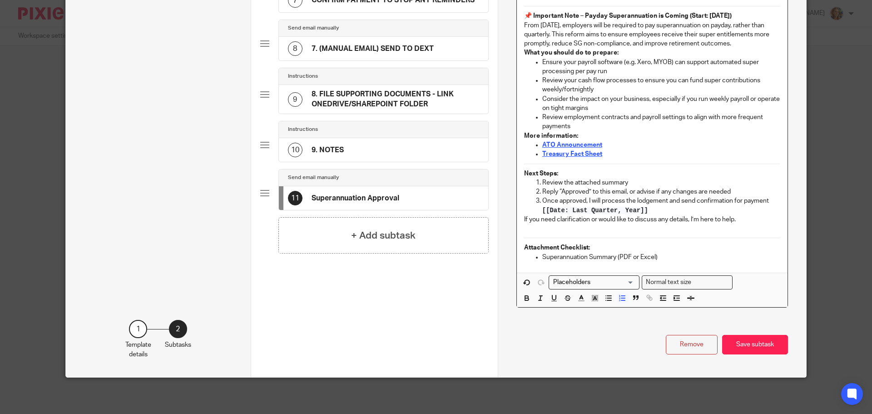
drag, startPoint x: 649, startPoint y: 213, endPoint x: 554, endPoint y: 208, distance: 95.5
click at [554, 208] on p "[[Date: Last Quarter, Year]]" at bounding box center [661, 210] width 238 height 9
click at [550, 211] on span "[[Date: Last Quarter, Year]]" at bounding box center [595, 210] width 106 height 7
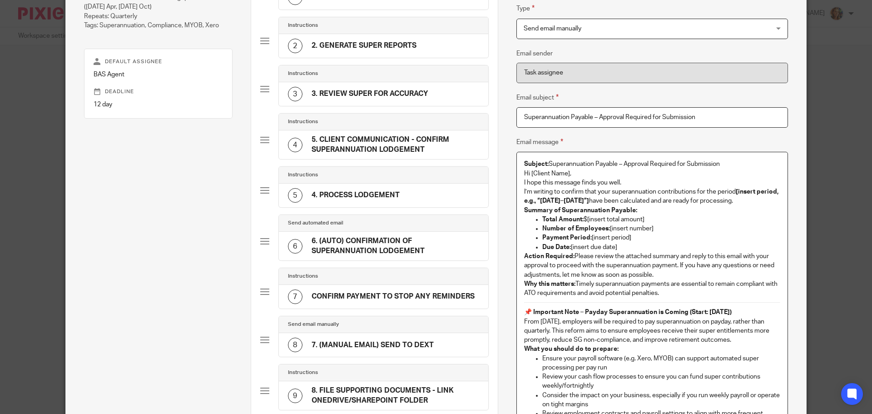
scroll to position [93, 0]
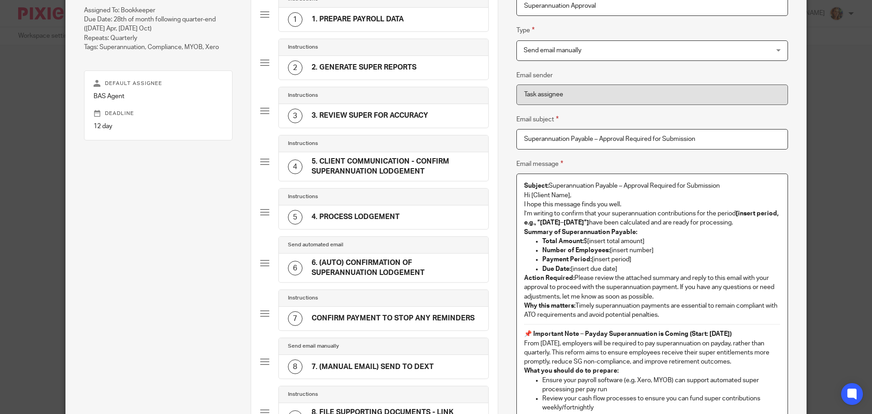
click at [713, 134] on input "Superannuation Payable – Approval Required for Submission" at bounding box center [652, 139] width 272 height 20
click at [658, 239] on p "Total Amount: $[insert total amount]" at bounding box center [661, 241] width 238 height 9
drag, startPoint x: 737, startPoint y: 187, endPoint x: 494, endPoint y: 188, distance: 243.4
click at [494, 188] on div "Subtasks SUPERANNUATION PAYABLE - QUARTERLY Assigned To: Bookkeeper Due Date: 2…" at bounding box center [436, 319] width 740 height 750
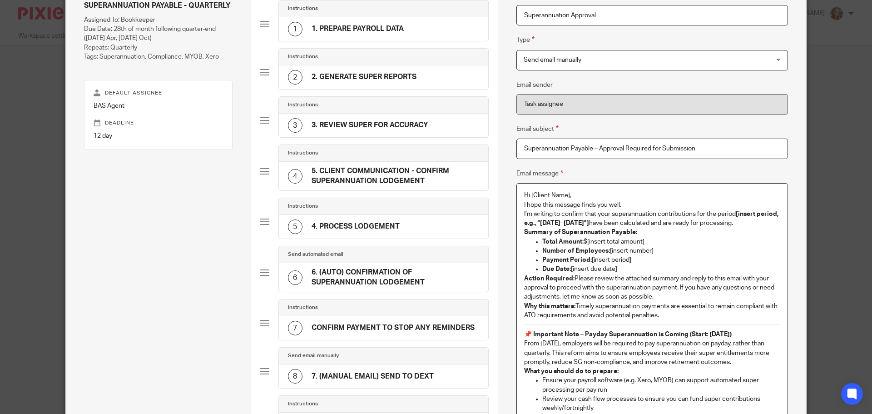
click at [577, 193] on p "Hi [Client Name]," at bounding box center [652, 195] width 256 height 9
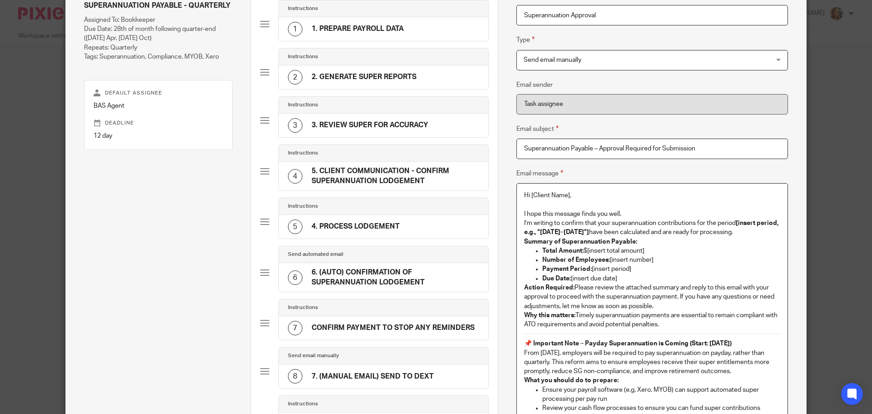
click at [658, 212] on p "I hope this message finds you well." at bounding box center [652, 213] width 256 height 9
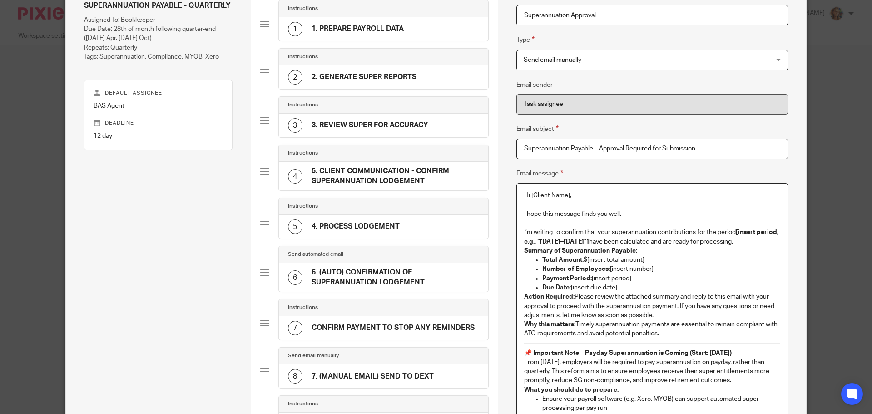
drag, startPoint x: 733, startPoint y: 233, endPoint x: 629, endPoint y: 239, distance: 104.2
click at [629, 239] on p "I’m writing to confirm that your superannuation contributions for the period [i…" at bounding box center [652, 236] width 256 height 19
click at [758, 242] on p "I’m writing to confirm that your superannuation contributions for the period [[…" at bounding box center [652, 236] width 256 height 19
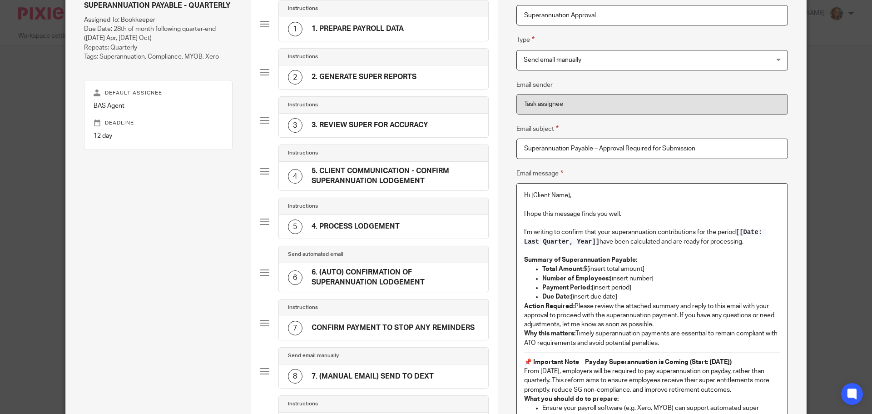
drag, startPoint x: 636, startPoint y: 290, endPoint x: 591, endPoint y: 289, distance: 45.4
click at [587, 290] on p "Payment Period: [insert period]" at bounding box center [661, 287] width 238 height 9
drag, startPoint x: 627, startPoint y: 297, endPoint x: 568, endPoint y: 299, distance: 58.2
click at [568, 299] on p "Due Date: [insert due date]" at bounding box center [661, 296] width 238 height 9
click at [653, 298] on p "Due Date: [insert due date]" at bounding box center [661, 296] width 238 height 9
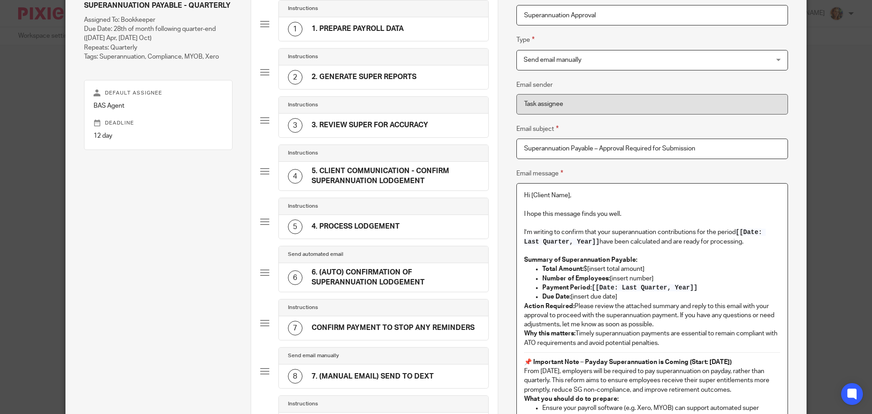
drag, startPoint x: 653, startPoint y: 298, endPoint x: 518, endPoint y: 295, distance: 134.9
click at [518, 295] on div "Hi [Client Name], I hope this message finds you well. I’m writing to confirm th…" at bounding box center [652, 400] width 271 height 434
click at [652, 256] on p "Summary of Superannuation Payable:" at bounding box center [652, 259] width 256 height 9
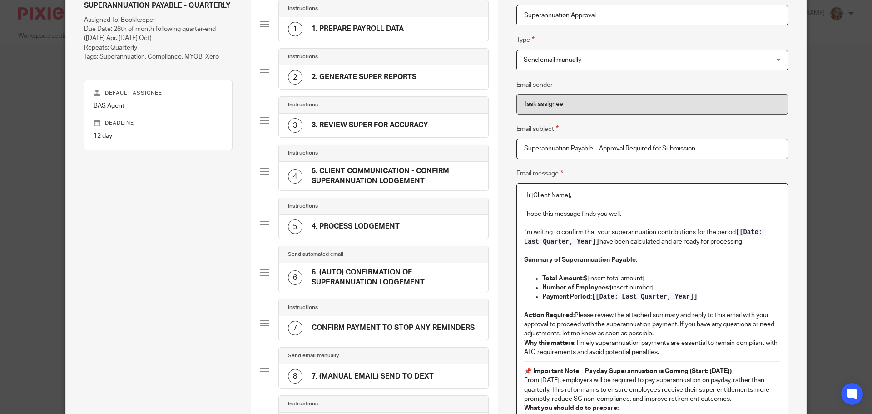
click at [656, 289] on p "Number of Employees: [insert number]" at bounding box center [661, 287] width 238 height 9
drag, startPoint x: 656, startPoint y: 289, endPoint x: 532, endPoint y: 285, distance: 124.0
click at [542, 285] on li "Number of Employees: [insert number]" at bounding box center [661, 287] width 238 height 9
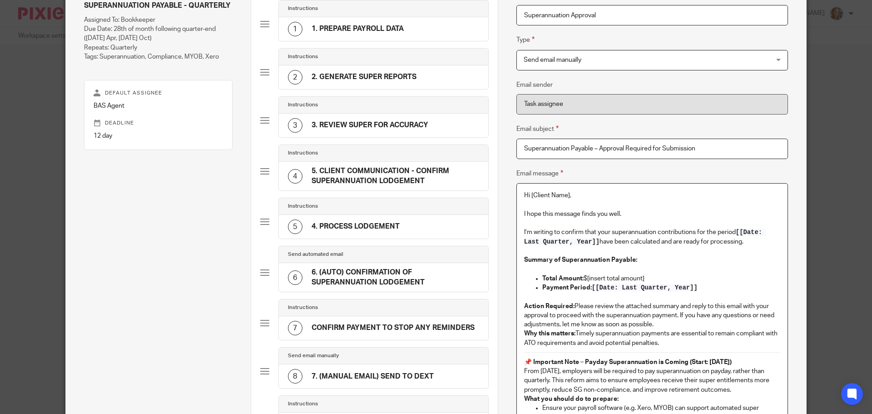
drag, startPoint x: 660, startPoint y: 280, endPoint x: 582, endPoint y: 277, distance: 78.2
click at [582, 277] on p "Total Amount: $[insert total amount]" at bounding box center [661, 278] width 238 height 9
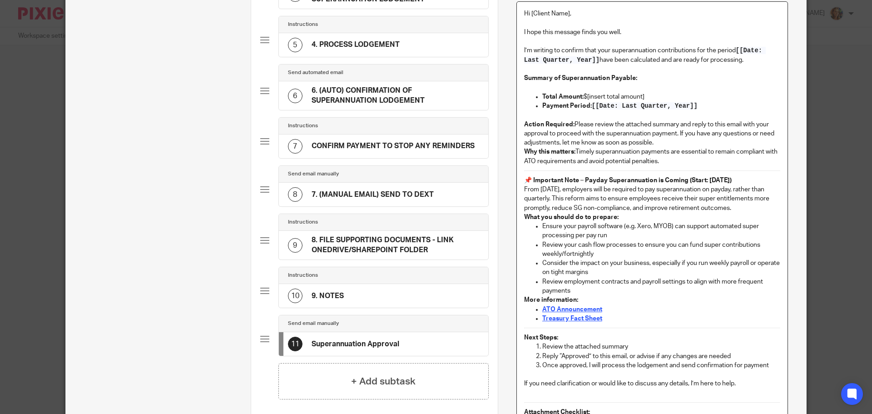
scroll to position [429, 0]
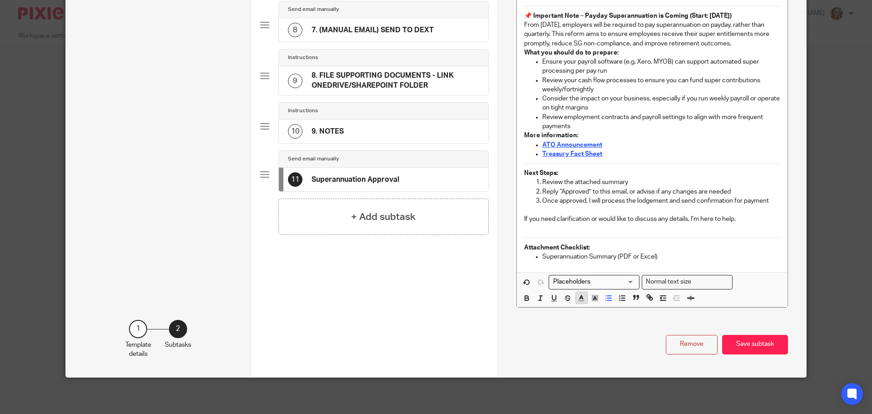
click at [576, 301] on button "button" at bounding box center [581, 297] width 11 height 11
click at [583, 310] on li "color:#F44E3B" at bounding box center [584, 309] width 7 height 7
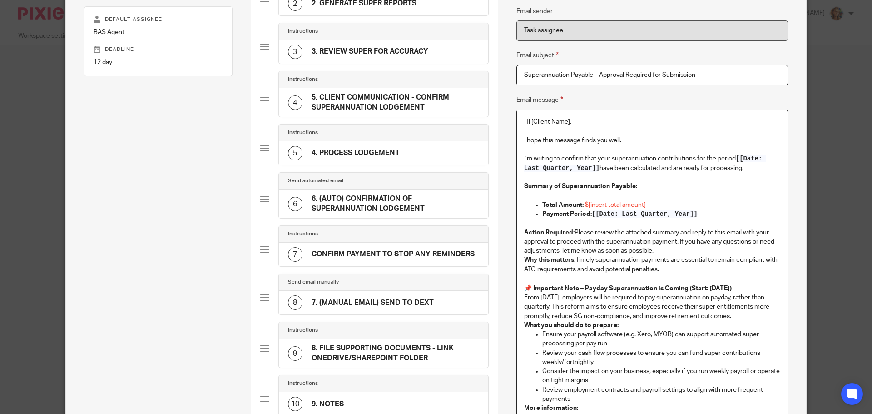
click at [602, 247] on p "Action Required: Please review the attached summary and reply to this email wit…" at bounding box center [652, 242] width 256 height 28
click at [676, 245] on p "Action Required: Please review the attached summary and reply to this email wit…" at bounding box center [652, 242] width 256 height 28
click at [675, 248] on p "Action Required: Please review the attached summary and reply to this email wit…" at bounding box center [652, 242] width 256 height 28
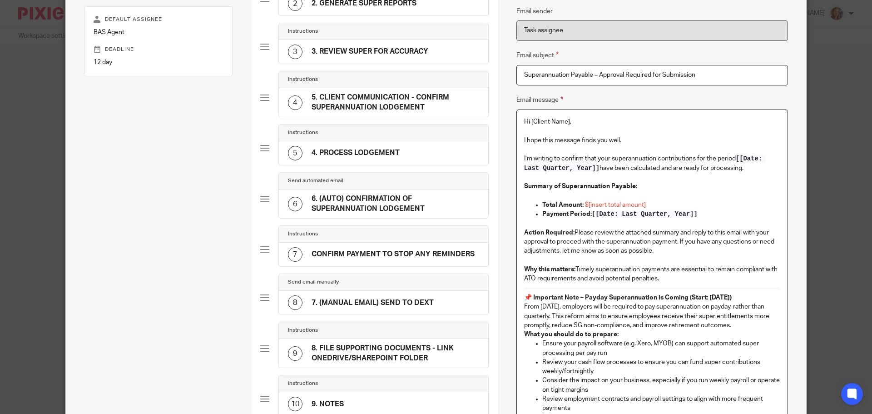
click at [570, 234] on p "Action Required: Please review the attached summary and reply to this email wit…" at bounding box center [652, 242] width 256 height 28
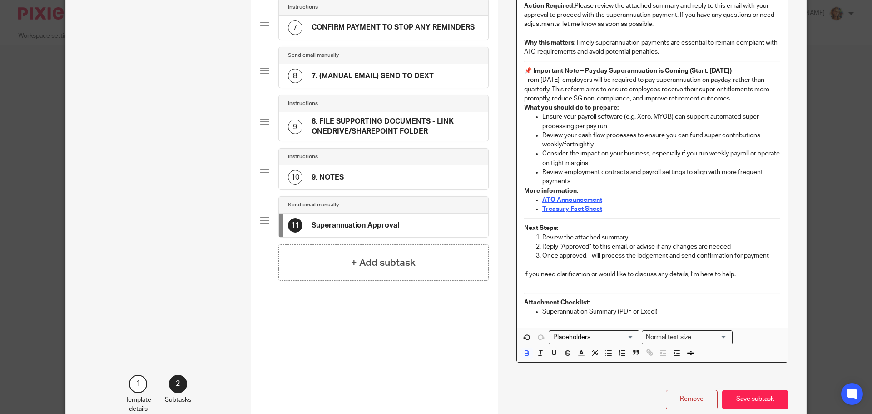
scroll to position [384, 0]
click at [585, 335] on input "Search for option" at bounding box center [592, 337] width 84 height 10
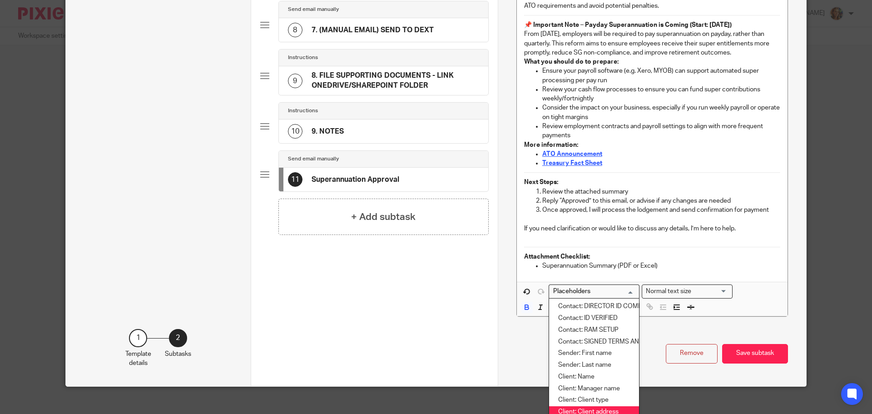
scroll to position [50, 0]
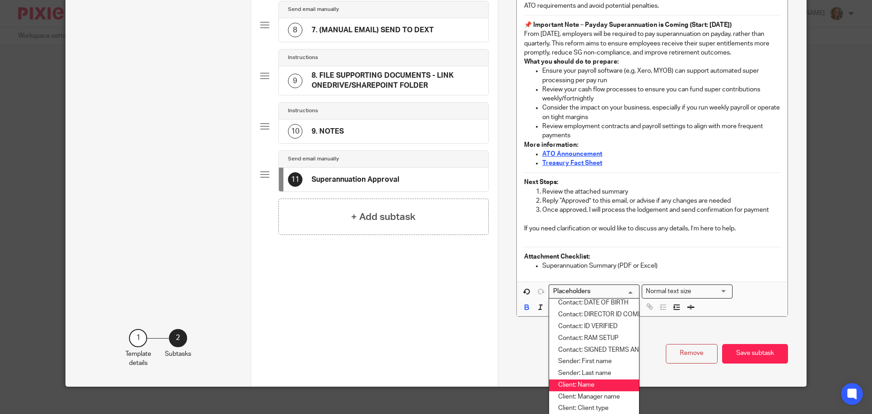
click at [592, 385] on li "Client: Name" at bounding box center [594, 385] width 90 height 12
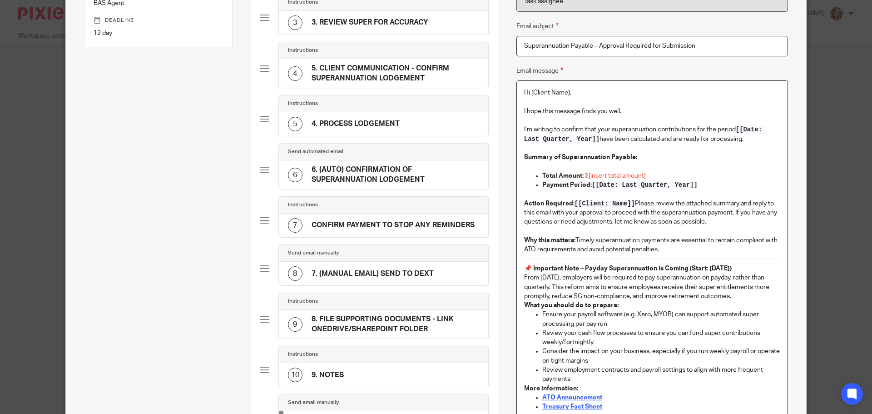
scroll to position [157, 0]
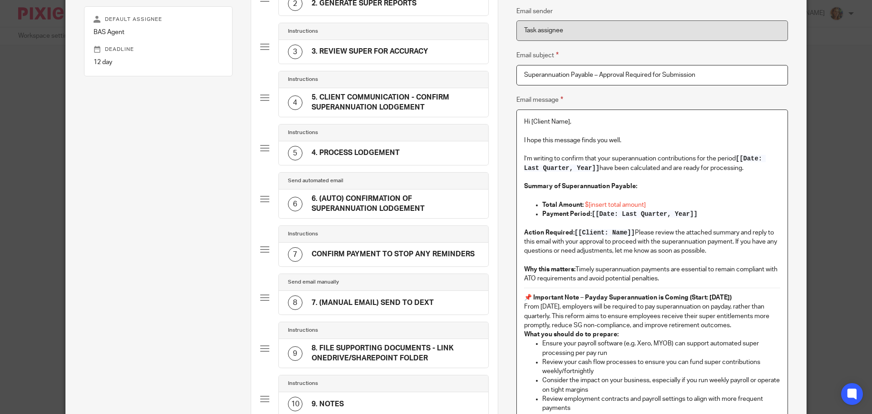
drag, startPoint x: 631, startPoint y: 231, endPoint x: 575, endPoint y: 232, distance: 55.4
click at [575, 232] on span "[[Client: Name]]" at bounding box center [604, 232] width 60 height 7
drag, startPoint x: 571, startPoint y: 232, endPoint x: 621, endPoint y: 228, distance: 50.5
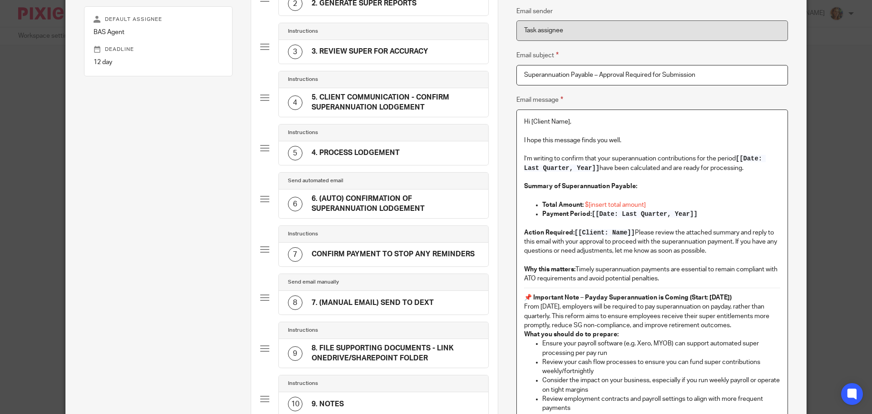
click at [621, 228] on p "Action Required: [[Client: Name]] Please review the attached summary and reply …" at bounding box center [652, 242] width 256 height 28
click at [617, 234] on span "[[Client: Name]]" at bounding box center [604, 232] width 60 height 7
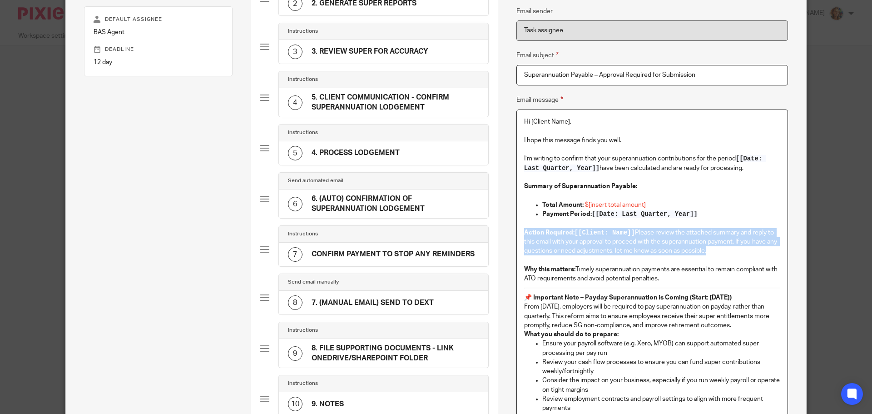
click at [617, 234] on span "[[Client: Name]]" at bounding box center [604, 232] width 60 height 7
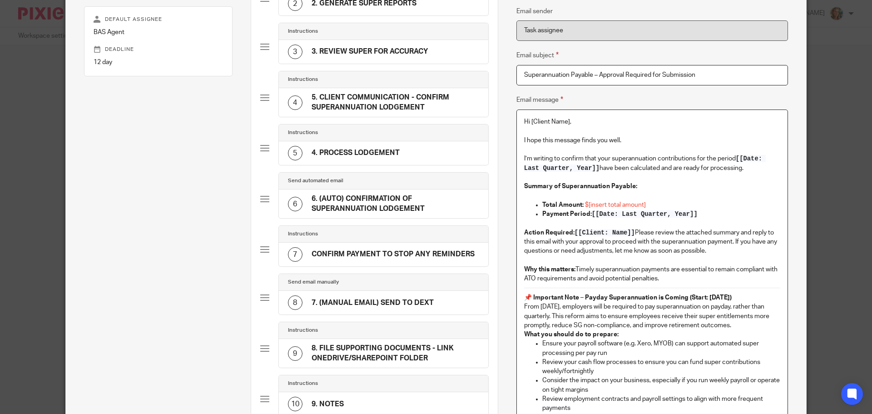
click at [632, 231] on p "Action Required: [[Client: Name]] Please review the attached summary and reply …" at bounding box center [652, 242] width 256 height 28
click at [632, 232] on p "Action Required: [[Client: Name]] Please review the attached summary and reply …" at bounding box center [652, 242] width 256 height 28
drag, startPoint x: 566, startPoint y: 124, endPoint x: 528, endPoint y: 121, distance: 37.8
click at [528, 121] on p "Hi [Client Name]," at bounding box center [652, 121] width 256 height 9
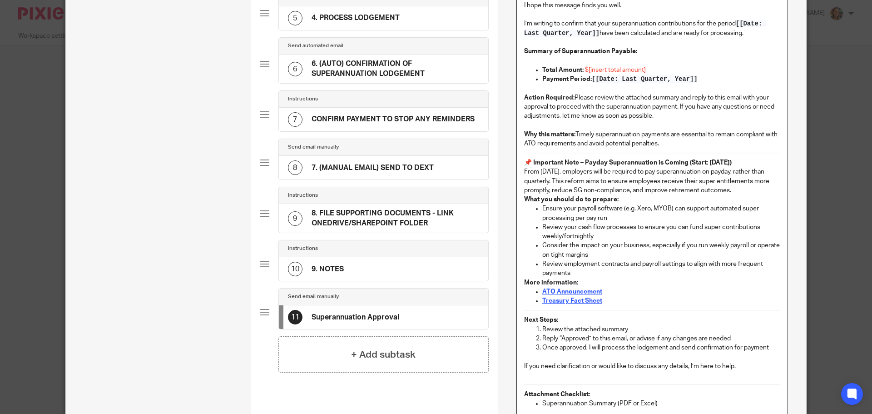
scroll to position [338, 0]
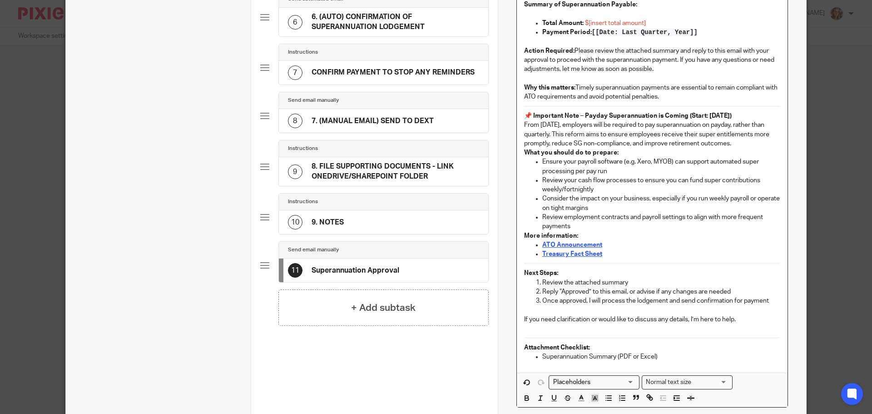
click at [626, 381] on input "Search for option" at bounding box center [592, 382] width 84 height 10
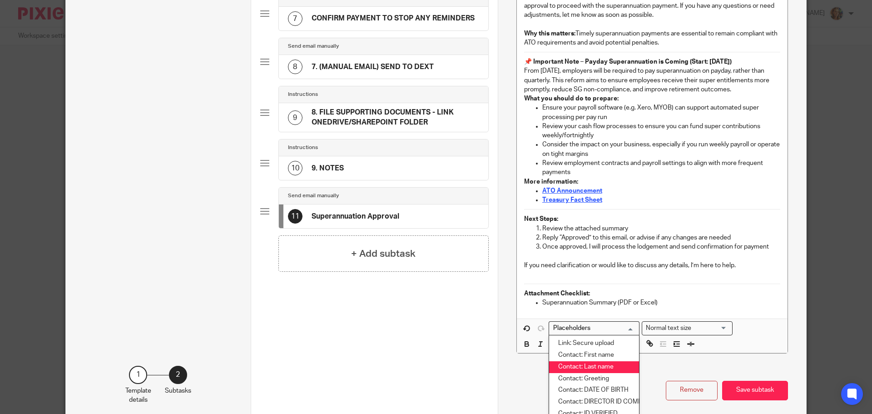
scroll to position [472, 0]
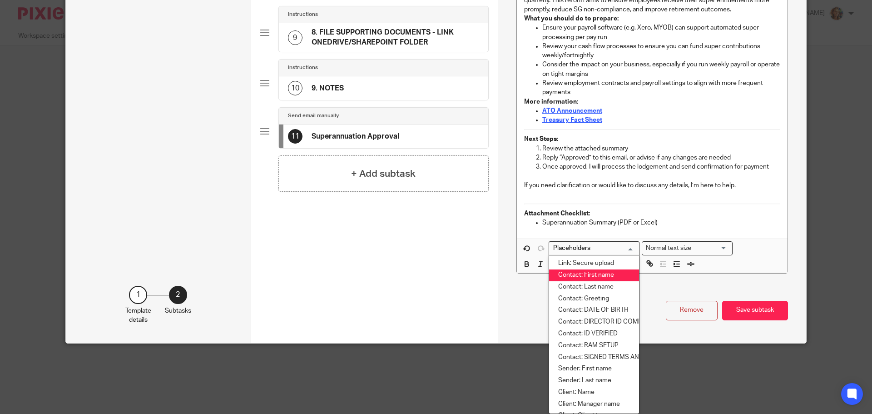
click at [606, 273] on li "Contact: First name" at bounding box center [594, 275] width 90 height 12
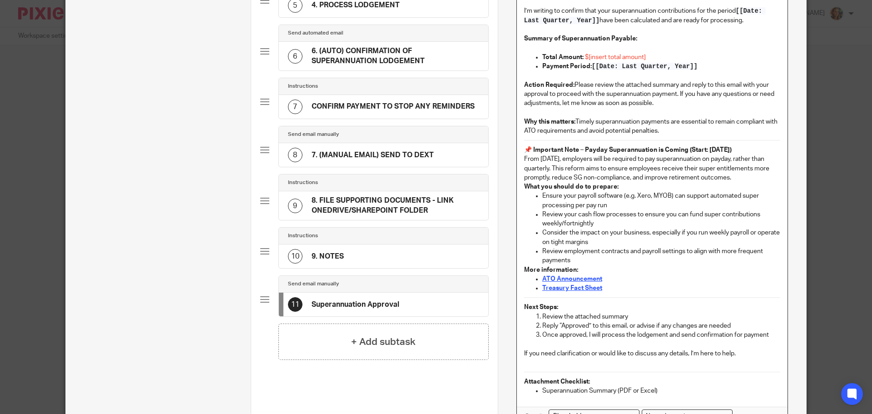
scroll to position [318, 0]
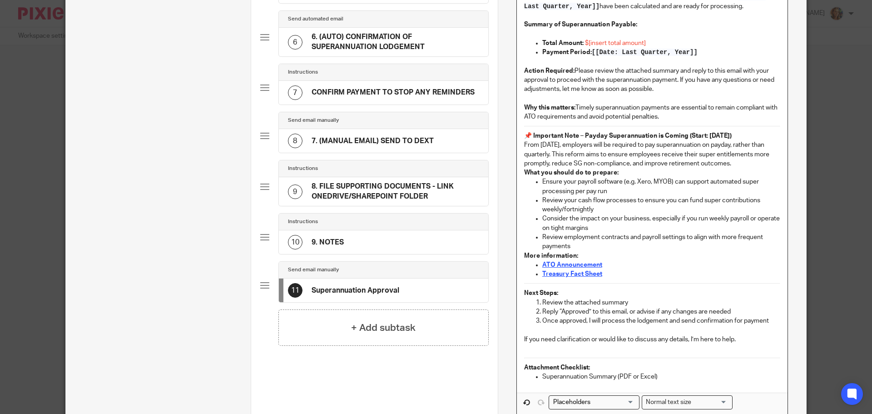
click at [524, 293] on strong "Next Steps:" at bounding box center [541, 293] width 34 height 6
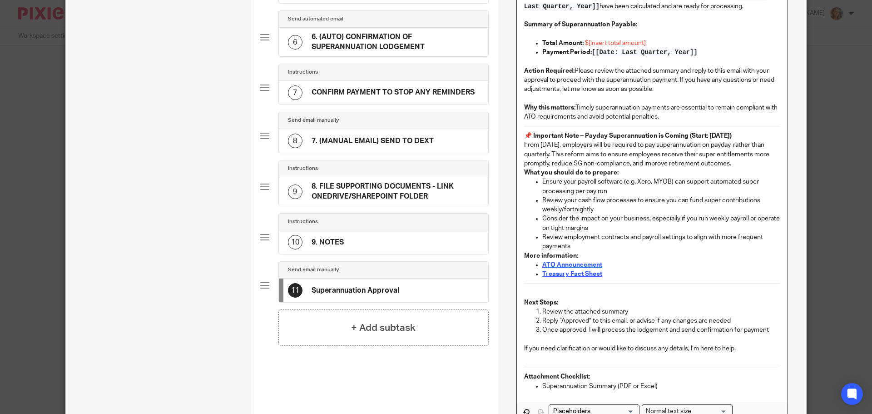
click at [574, 106] on p "Why this matters: Timely superannuation payments are essential to remain compli…" at bounding box center [652, 112] width 256 height 19
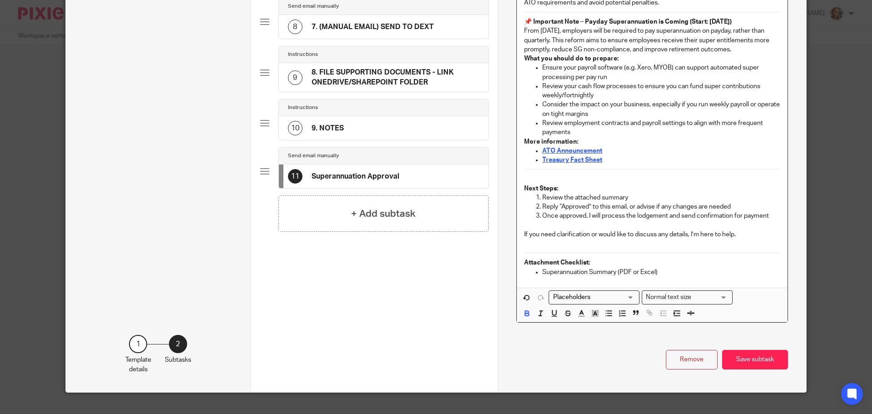
scroll to position [447, 0]
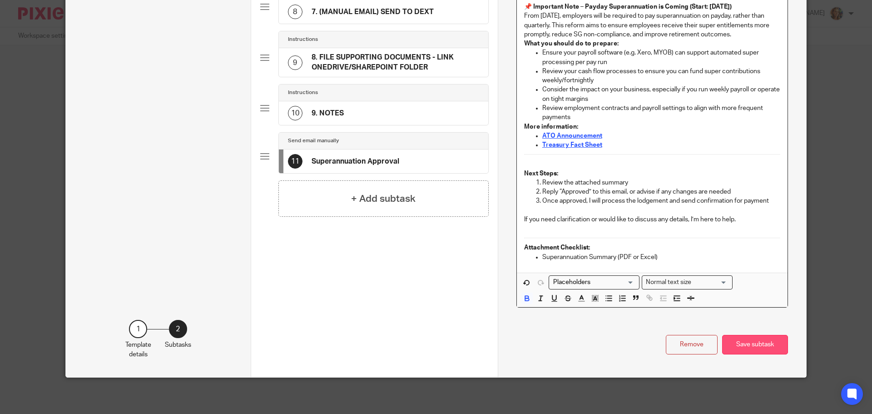
click at [778, 350] on button "Save subtask" at bounding box center [755, 345] width 66 height 20
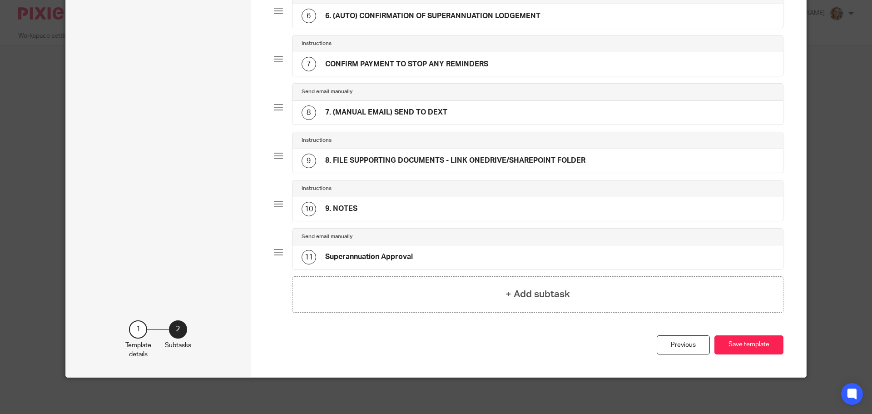
scroll to position [337, 0]
click at [778, 350] on button "Save template" at bounding box center [748, 345] width 69 height 20
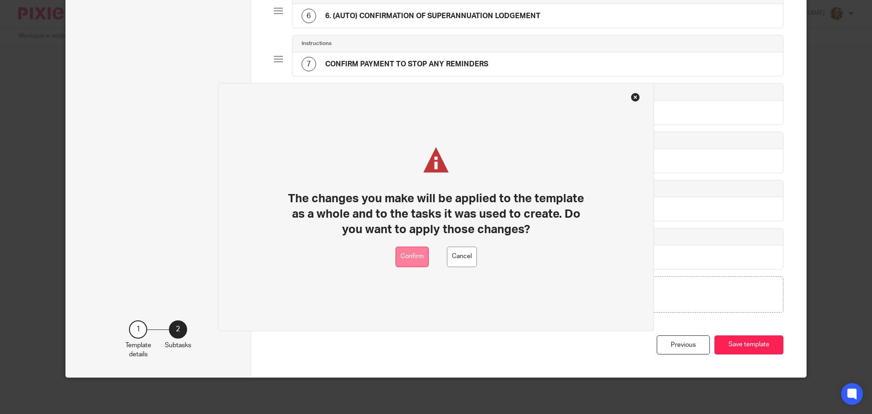
click at [407, 255] on button "Confirm" at bounding box center [411, 256] width 33 height 20
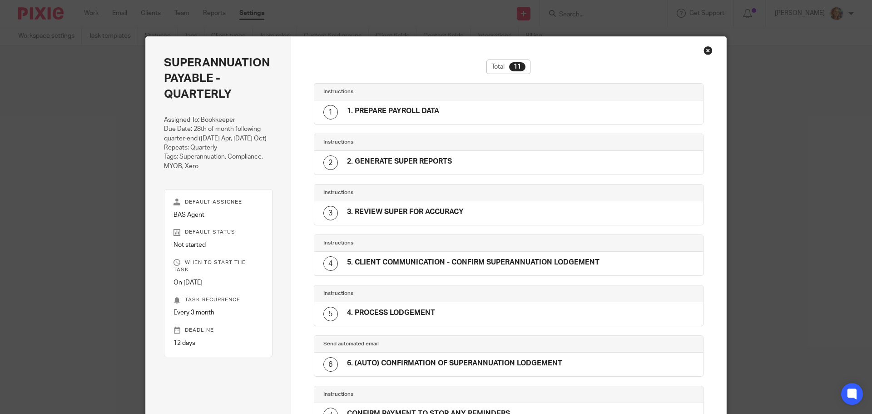
click at [704, 50] on div "Close this dialog window" at bounding box center [707, 50] width 9 height 9
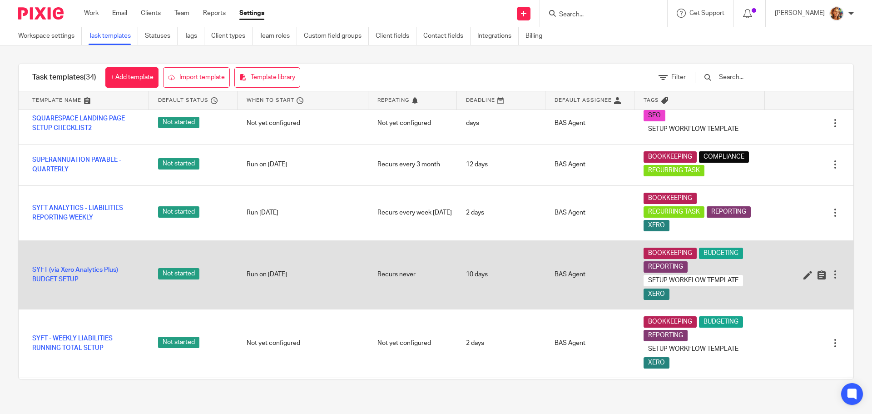
scroll to position [1001, 0]
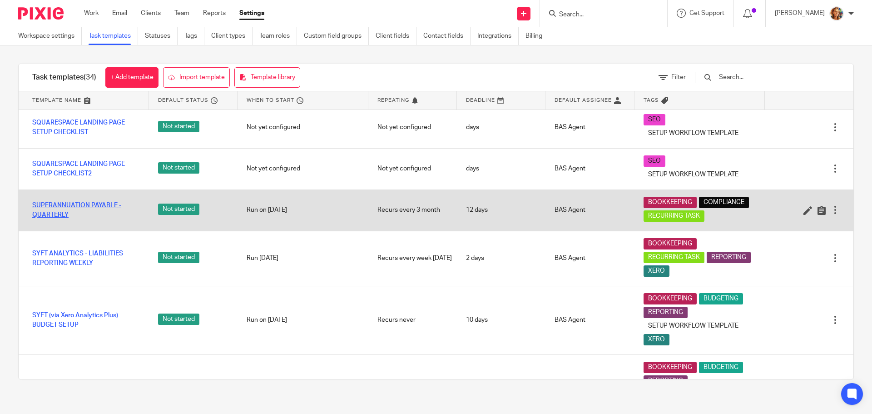
click at [41, 219] on link "SUPERANNUATION PAYABLE - QUARTERLY" at bounding box center [86, 210] width 108 height 19
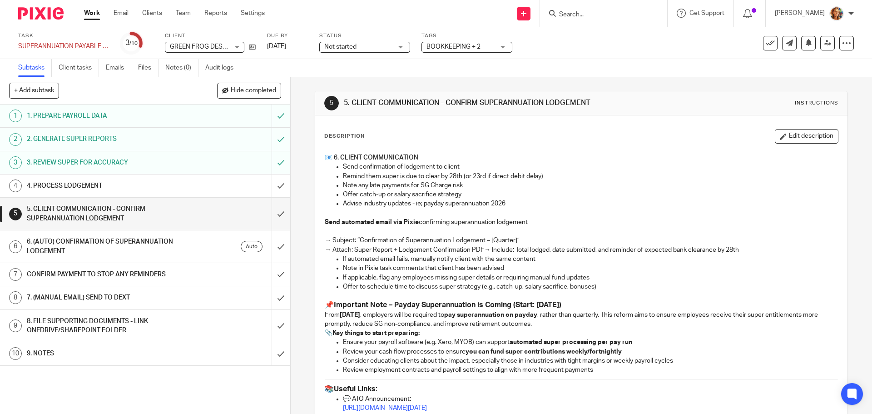
click at [170, 255] on h1 "6. (AUTO) CONFIRMATION OF SUPERANNUATION LODGEMENT" at bounding box center [105, 246] width 157 height 23
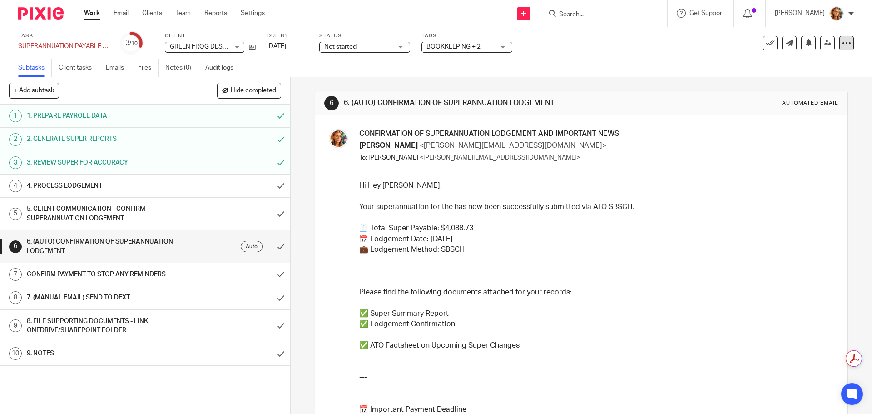
click at [842, 40] on icon at bounding box center [846, 43] width 9 height 9
click at [824, 77] on link "Advanced task editor" at bounding box center [811, 79] width 60 height 6
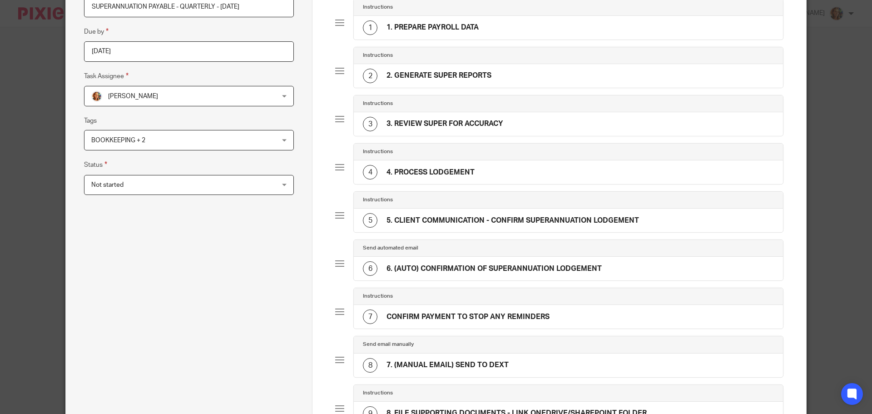
scroll to position [91, 0]
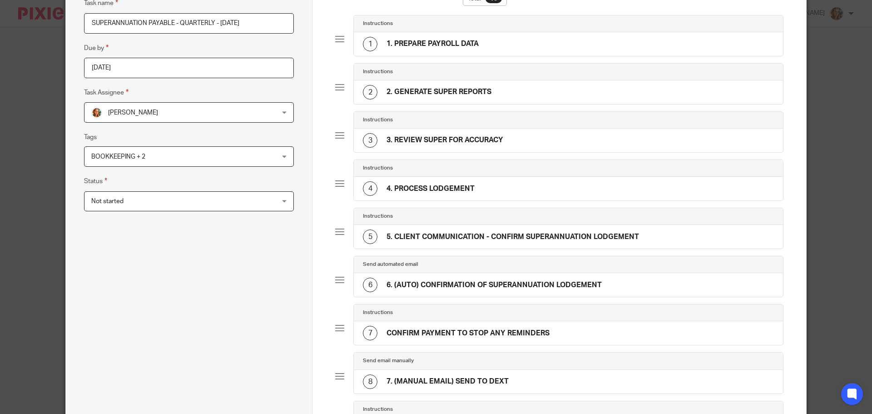
click at [435, 188] on h4 "4. PROCESS LODGEMENT" at bounding box center [430, 189] width 88 height 10
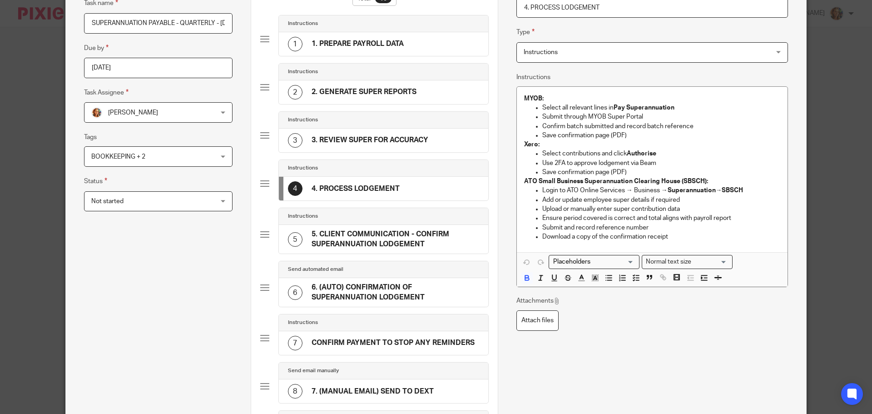
scroll to position [88, 0]
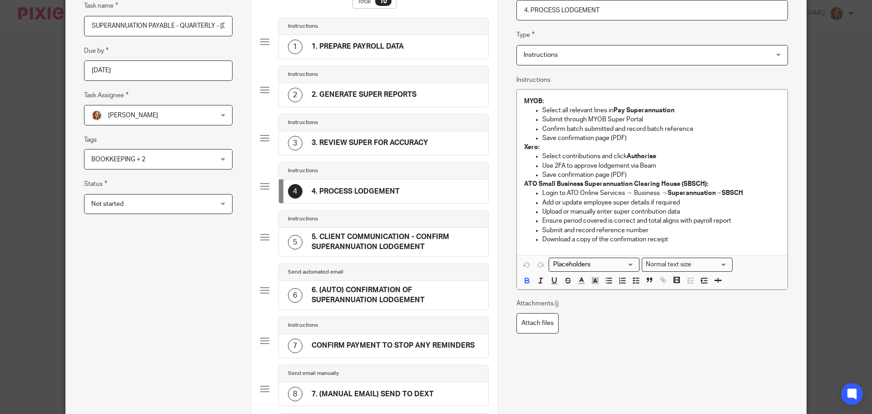
click at [393, 237] on h4 "5. CLIENT COMMUNICATION - CONFIRM SUPERANNUATION LODGEMENT" at bounding box center [395, 242] width 168 height 20
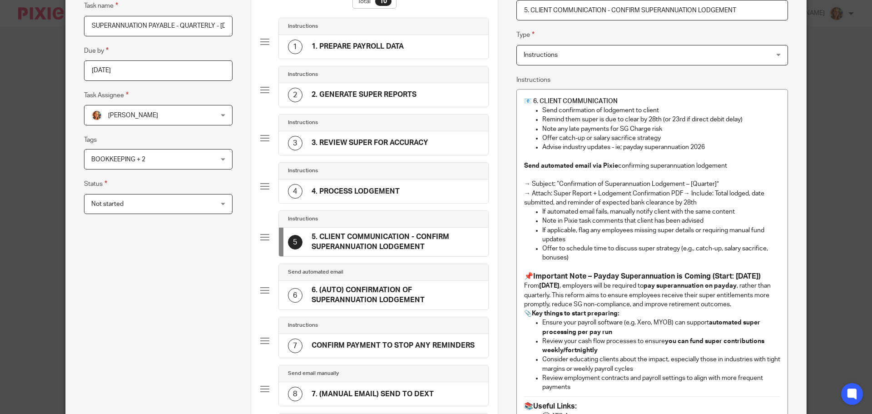
click at [407, 146] on h4 "3. REVIEW SUPER FOR ACCURACY" at bounding box center [369, 143] width 117 height 10
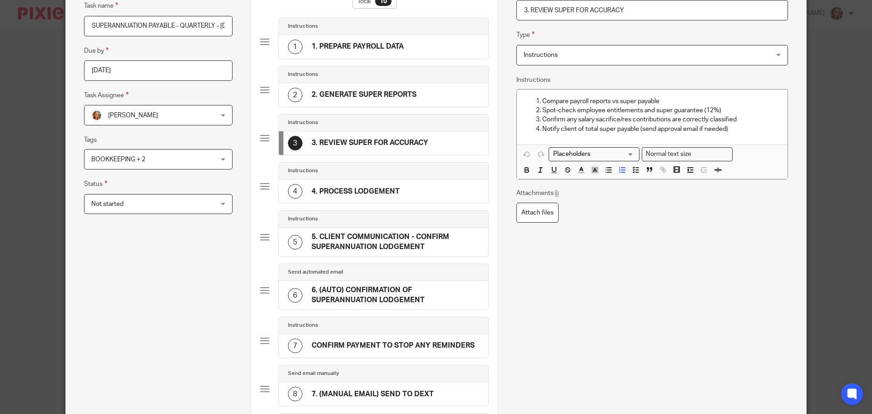
click at [385, 187] on h4 "4. PROCESS LODGEMENT" at bounding box center [355, 192] width 88 height 10
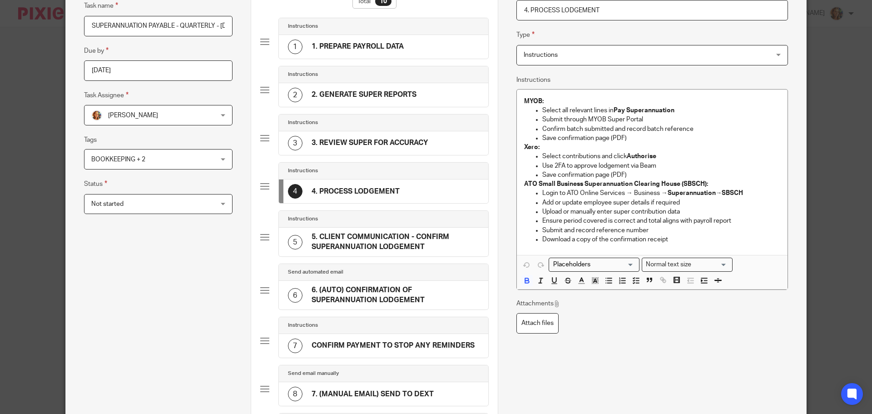
click at [347, 229] on div "5 5. CLIENT COMMUNICATION - CONFIRM SUPERANNUATION LODGEMENT" at bounding box center [383, 241] width 209 height 29
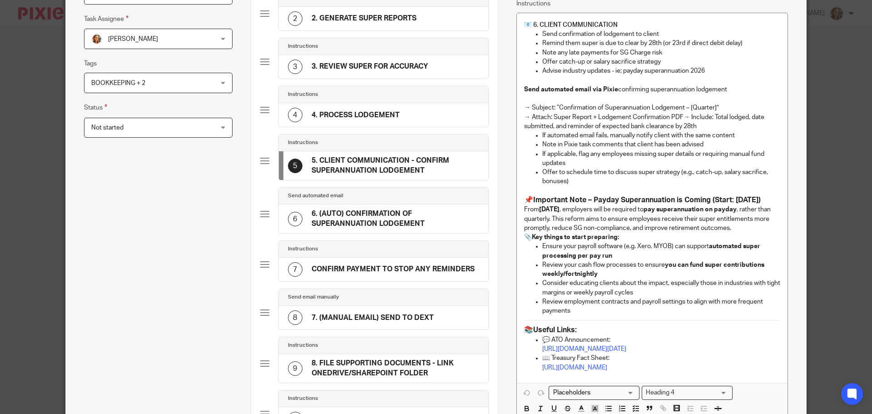
scroll to position [179, 0]
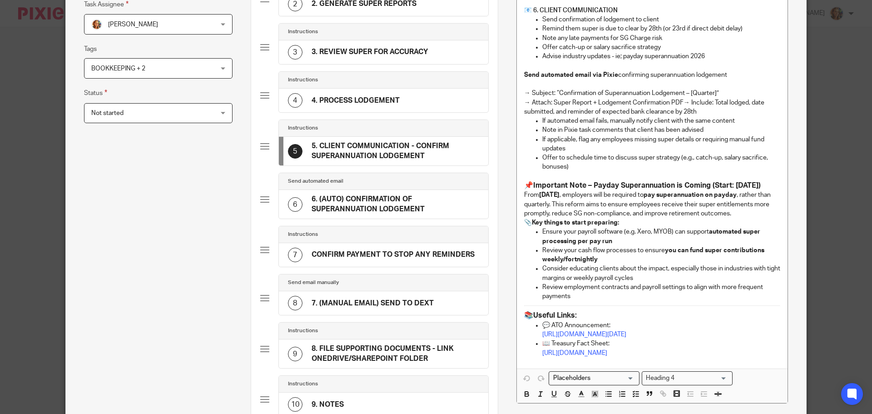
click at [390, 308] on div "8 7. (MANUAL EMAIL) SEND TO DEXT" at bounding box center [361, 303] width 146 height 15
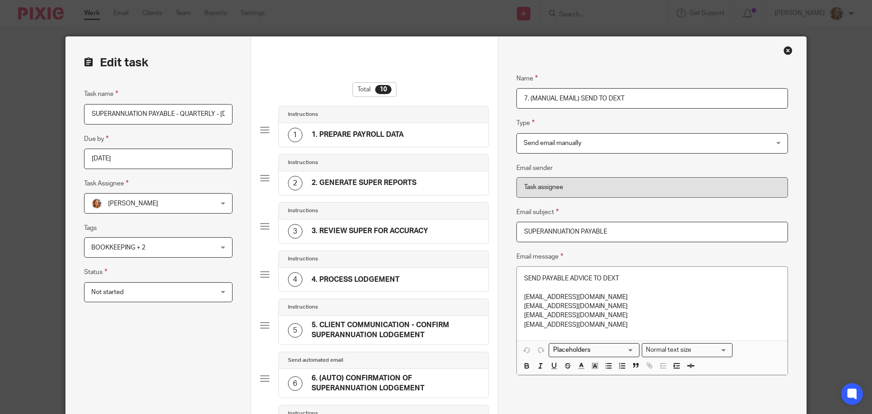
click at [385, 321] on h4 "5. CLIENT COMMUNICATION - CONFIRM SUPERANNUATION LODGEMENT" at bounding box center [395, 330] width 168 height 20
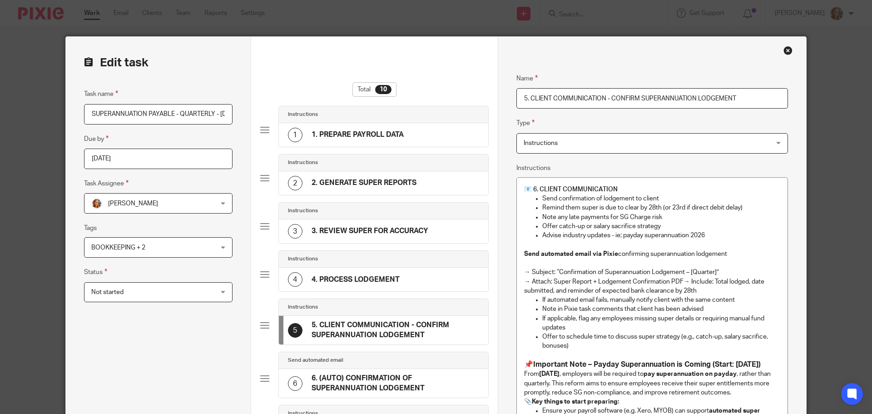
click at [355, 133] on h4 "1. PREPARE PAYROLL DATA" at bounding box center [357, 135] width 92 height 10
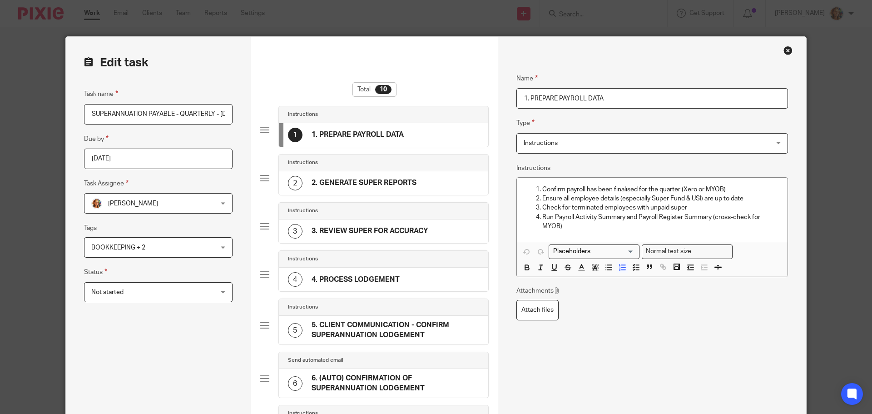
click at [350, 188] on div "2 2. GENERATE SUPER REPORTS" at bounding box center [352, 183] width 128 height 15
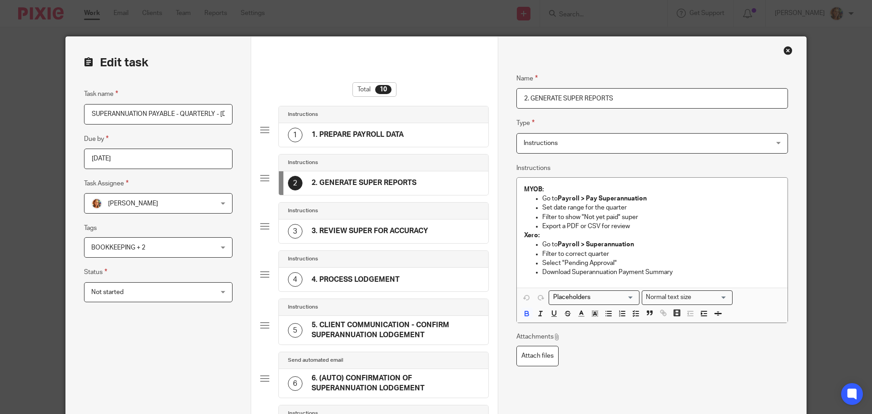
click at [335, 234] on h4 "3. REVIEW SUPER FOR ACCURACY" at bounding box center [369, 231] width 117 height 10
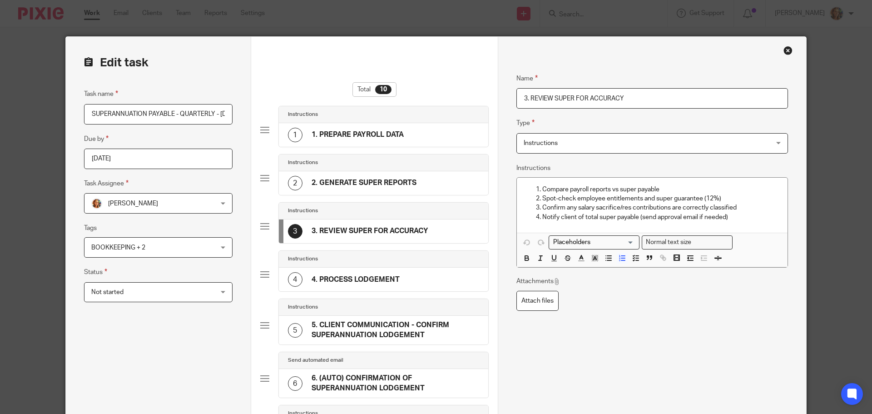
click at [374, 275] on h4 "4. PROCESS LODGEMENT" at bounding box center [355, 280] width 88 height 10
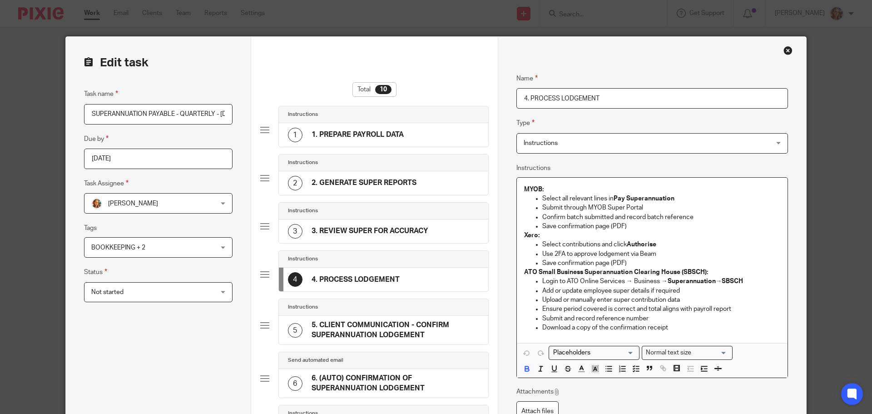
click at [667, 262] on p "Save confirmation page (PDF)" at bounding box center [661, 262] width 238 height 9
click at [328, 327] on h4 "5. CLIENT COMMUNICATION - CONFIRM SUPERANNUATION LODGEMENT" at bounding box center [395, 330] width 168 height 20
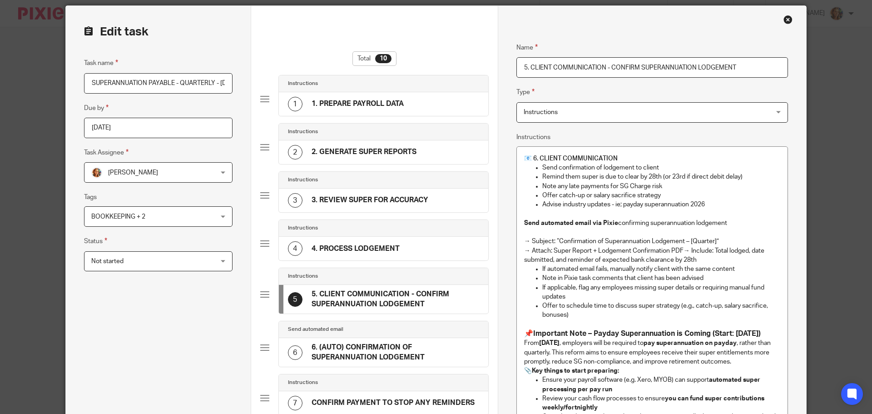
scroll to position [91, 0]
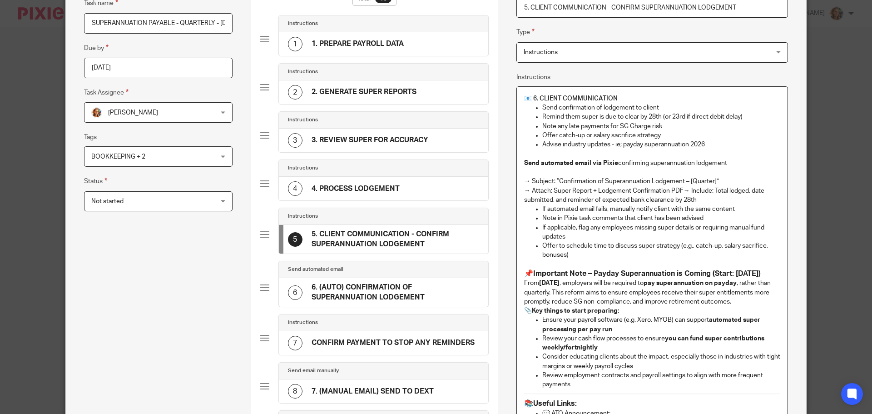
click at [647, 256] on p "Offer to schedule time to discuss super strategy (e.g., catch-up, salary sacrif…" at bounding box center [661, 250] width 238 height 19
click at [612, 261] on p at bounding box center [661, 264] width 238 height 9
click at [611, 256] on p "Offer to schedule time to discuss super strategy (e.g., catch-up, salary sacrif…" at bounding box center [661, 250] width 238 height 19
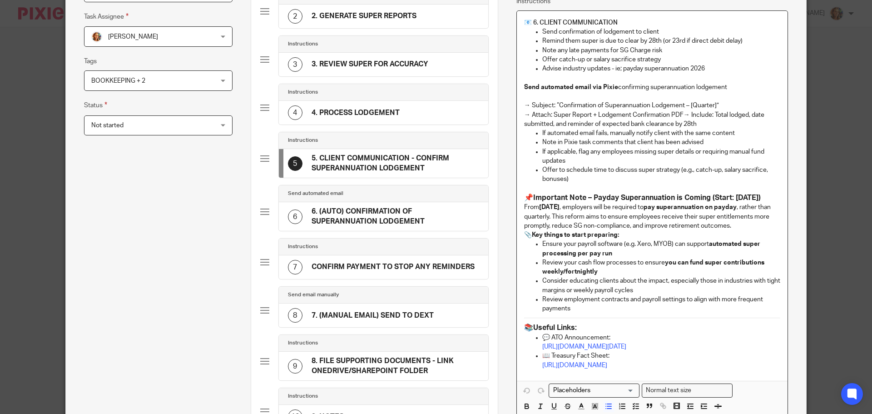
scroll to position [182, 0]
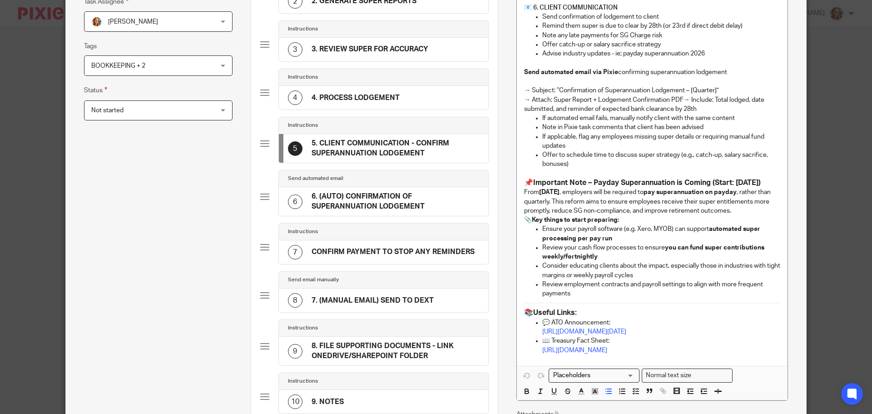
click at [405, 212] on div "6 6. (AUTO) CONFIRMATION OF SUPERANNUATION LODGEMENT" at bounding box center [383, 201] width 209 height 29
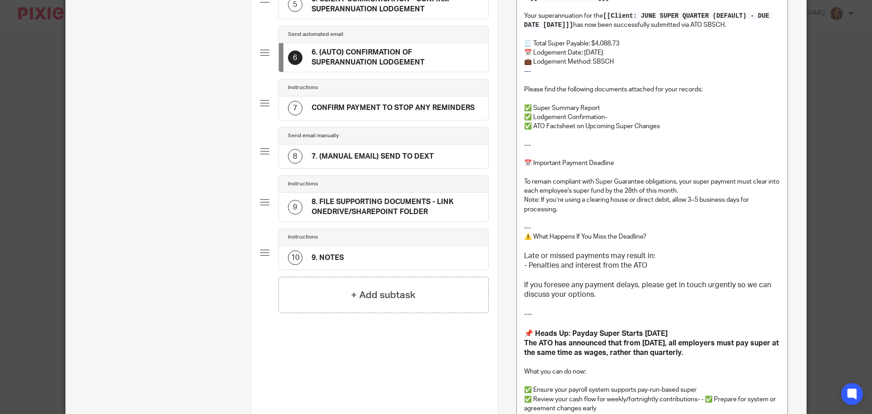
scroll to position [499, 0]
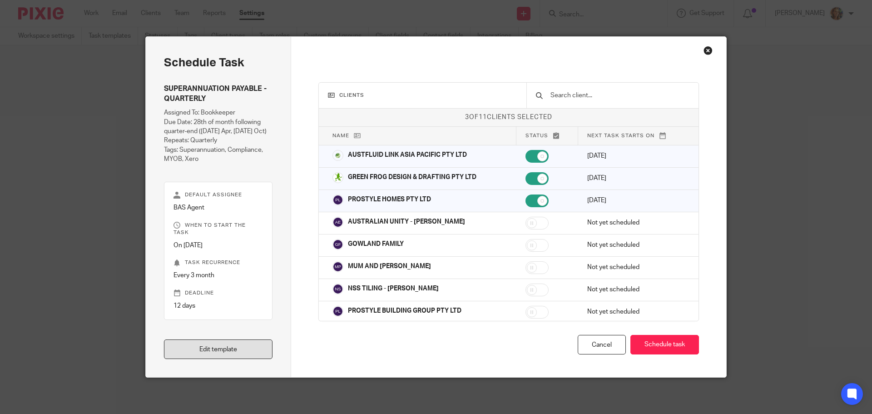
click at [186, 347] on link "Edit template" at bounding box center [218, 349] width 109 height 20
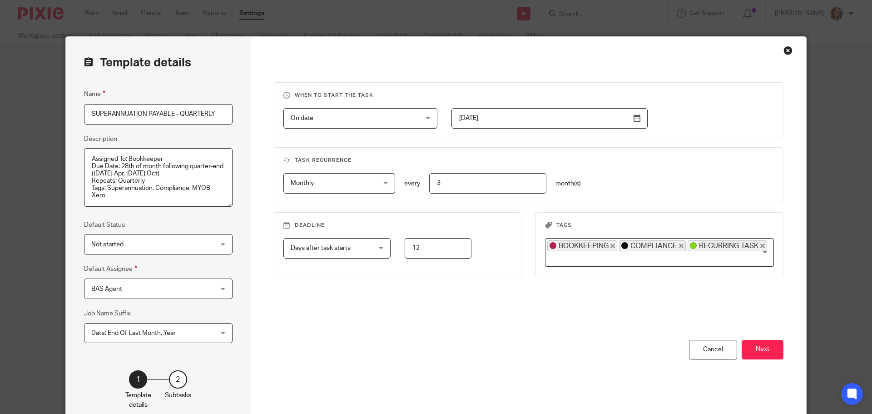
click at [213, 331] on div "Date: End Of Last Month, Year Date: End Of Last Month, Year" at bounding box center [158, 333] width 148 height 20
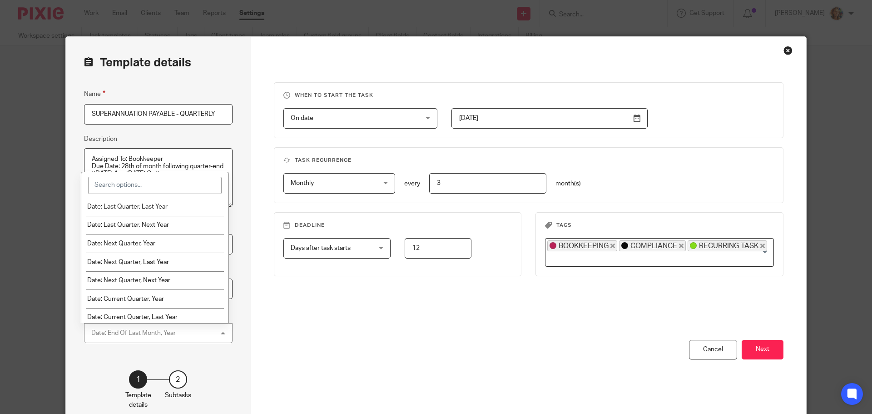
scroll to position [380, 0]
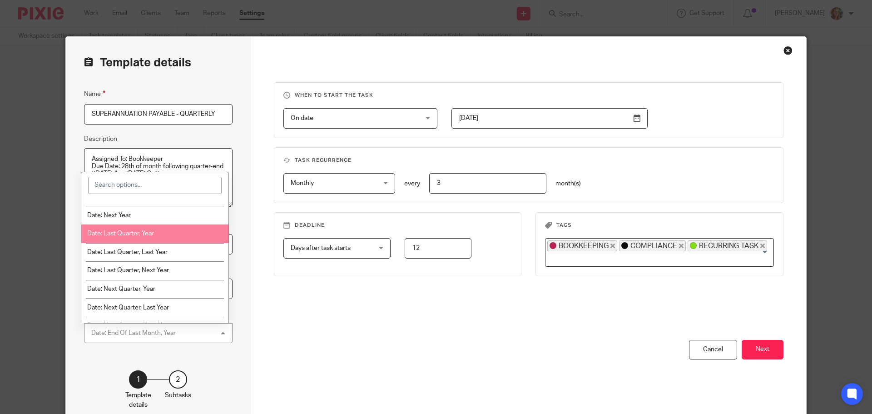
click at [160, 241] on li "Date: Last Quarter, Year" at bounding box center [155, 233] width 148 height 19
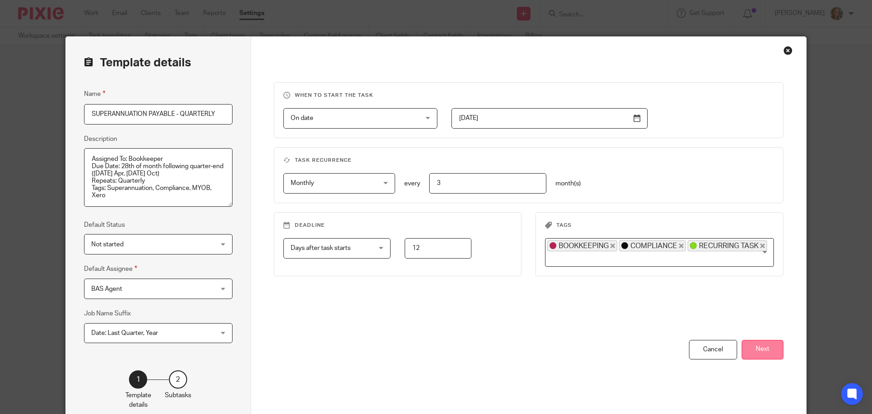
click at [772, 351] on button "Next" at bounding box center [762, 350] width 42 height 20
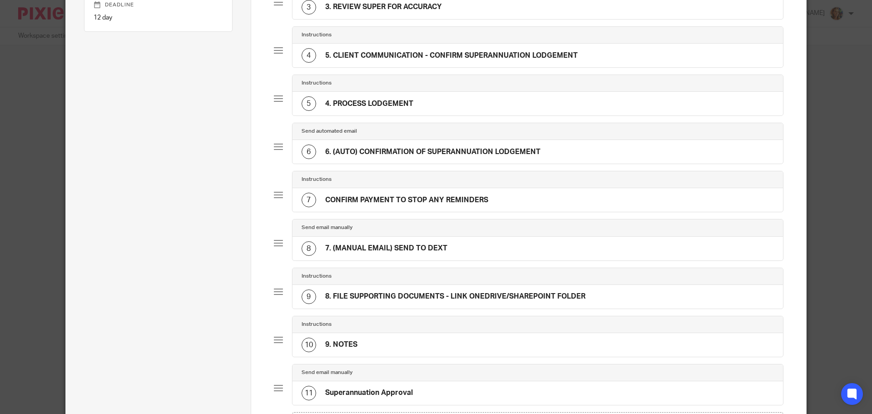
scroll to position [182, 0]
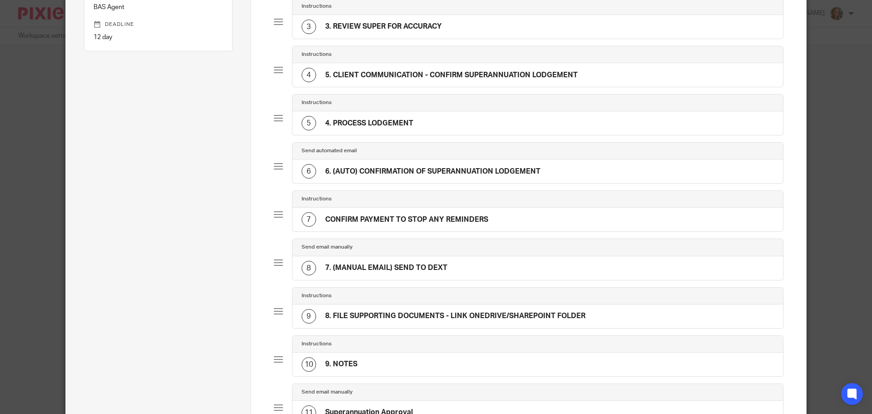
click at [458, 123] on div "5 4. PROCESS LODGEMENT" at bounding box center [537, 123] width 491 height 24
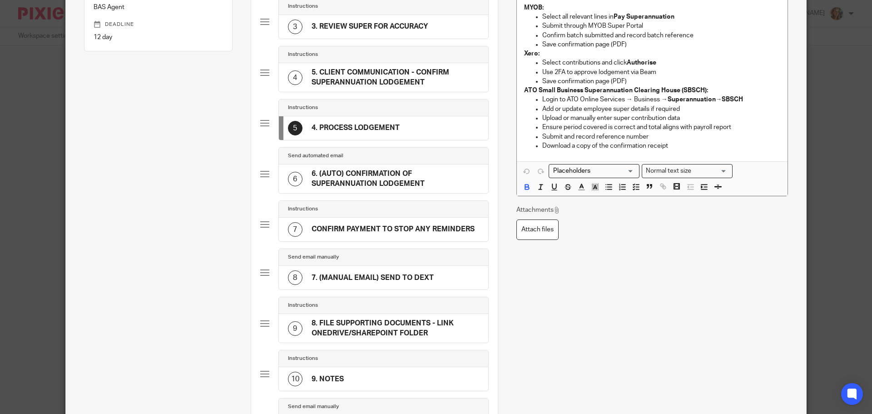
scroll to position [0, 0]
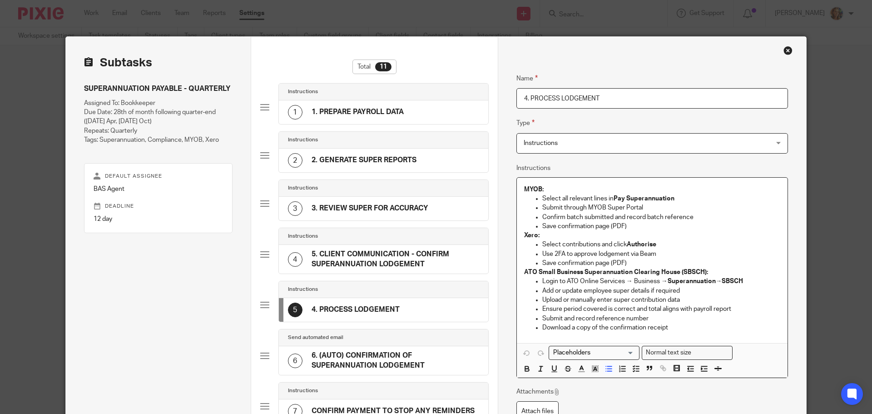
click at [658, 262] on p "Save confirmation page (PDF)" at bounding box center [661, 262] width 238 height 9
click at [656, 224] on p "Save confirmation page (PDF)" at bounding box center [661, 226] width 238 height 9
click at [597, 241] on p "Select contributions and click Authorise" at bounding box center [661, 244] width 238 height 9
click at [672, 246] on p "Select contributions and click Authorise" at bounding box center [661, 244] width 238 height 9
click at [419, 264] on h4 "5. CLIENT COMMUNICATION - CONFIRM SUPERANNUATION LODGEMENT" at bounding box center [395, 259] width 168 height 20
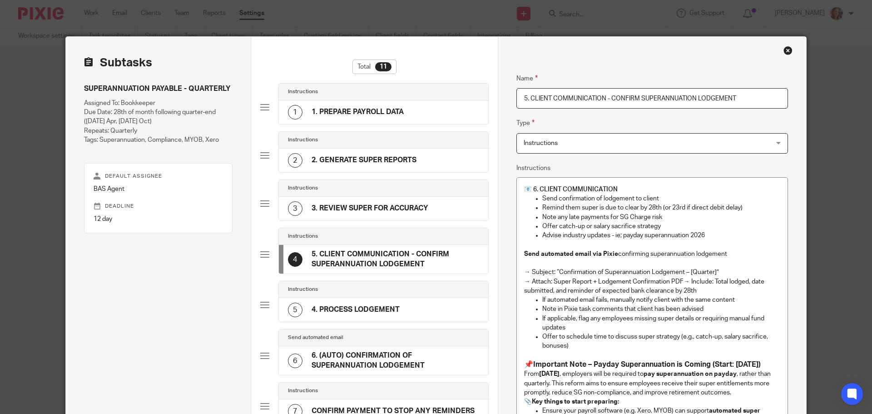
click at [702, 94] on input "5. CLIENT COMMUNICATION - CONFIRM SUPERANNUATION LODGEMENT" at bounding box center [652, 98] width 272 height 20
click at [707, 97] on input "5. CLIENT COMMUNICATION - CONFIRM SUPERANNUATION LODGEMENT" at bounding box center [652, 98] width 272 height 20
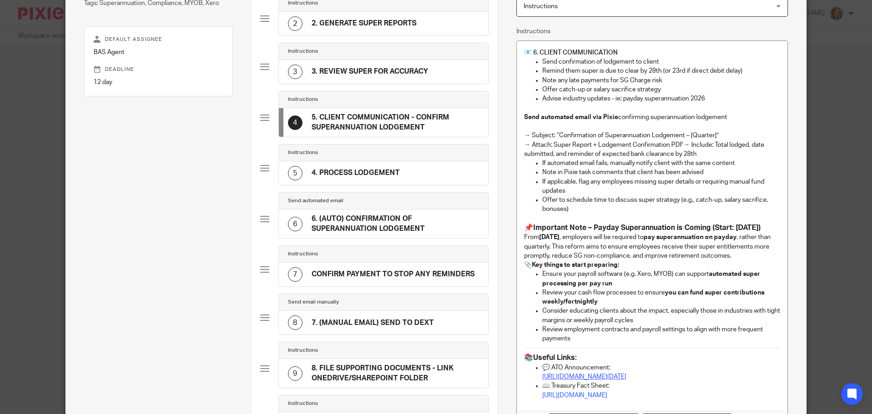
scroll to position [136, 0]
click at [391, 219] on h4 "6. (AUTO) CONFIRMATION OF SUPERANNUATION LODGEMENT" at bounding box center [395, 224] width 168 height 20
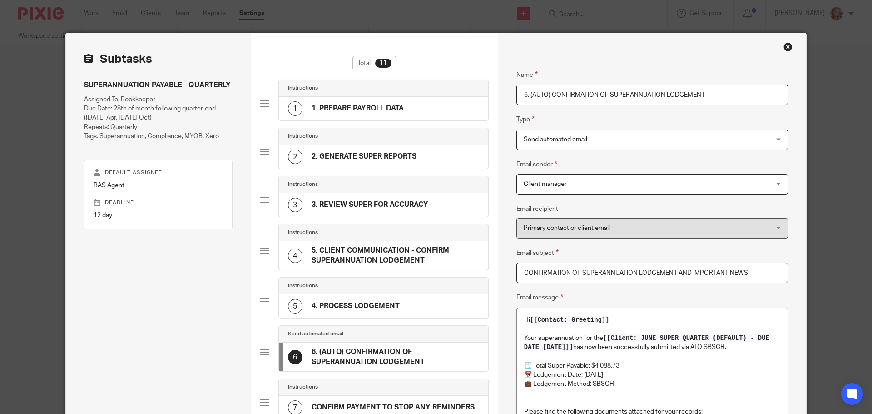
scroll to position [2, 0]
